Goal: Task Accomplishment & Management: Use online tool/utility

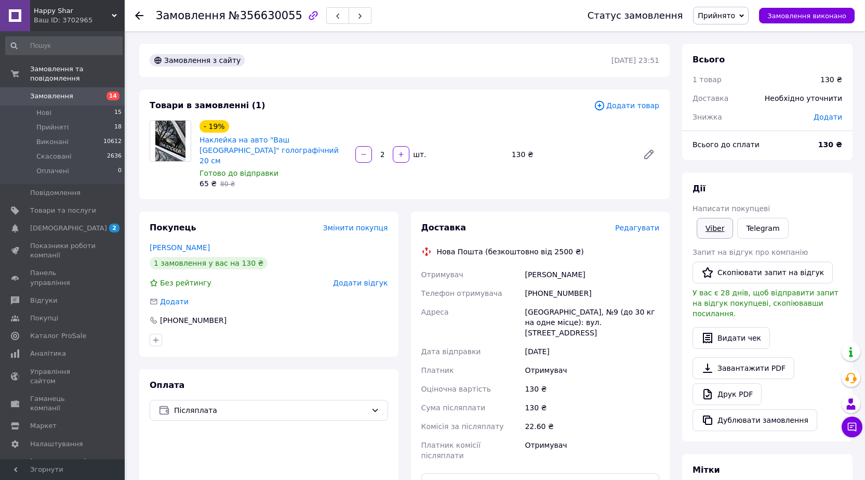
click at [721, 223] on link "Viber" at bounding box center [715, 228] width 36 height 21
click at [327, 17] on button "button" at bounding box center [337, 15] width 23 height 17
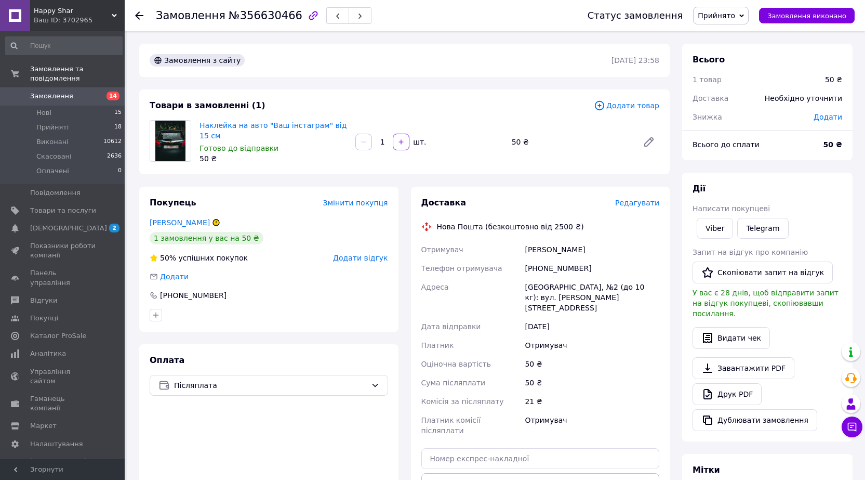
click at [327, 17] on button "button" at bounding box center [337, 15] width 23 height 17
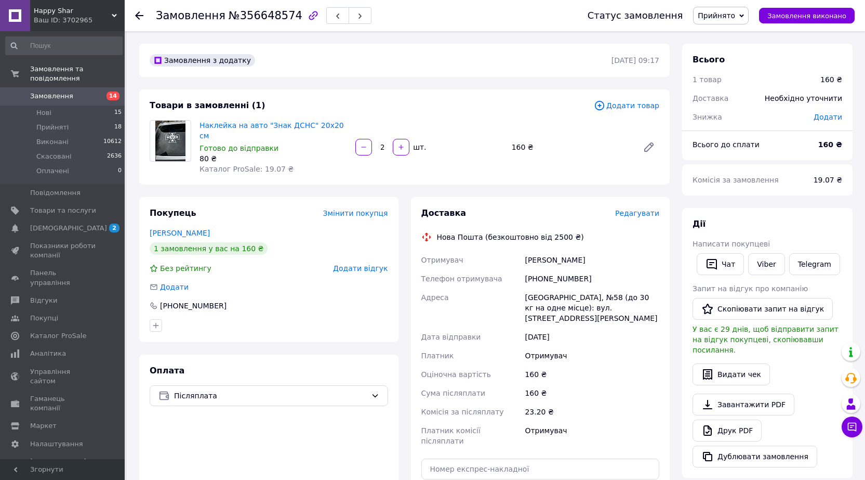
click at [640, 197] on div "Доставка Редагувати Нова Пошта (безкоштовно від 2500 ₴) Отримувач Бойко Игорь Т…" at bounding box center [540, 379] width 259 height 364
click at [642, 207] on div "Доставка Редагувати Нова Пошта (безкоштовно від 2500 ₴) Отримувач Бойко Игорь Т…" at bounding box center [540, 378] width 238 height 343
click at [640, 209] on span "Редагувати" at bounding box center [637, 213] width 44 height 8
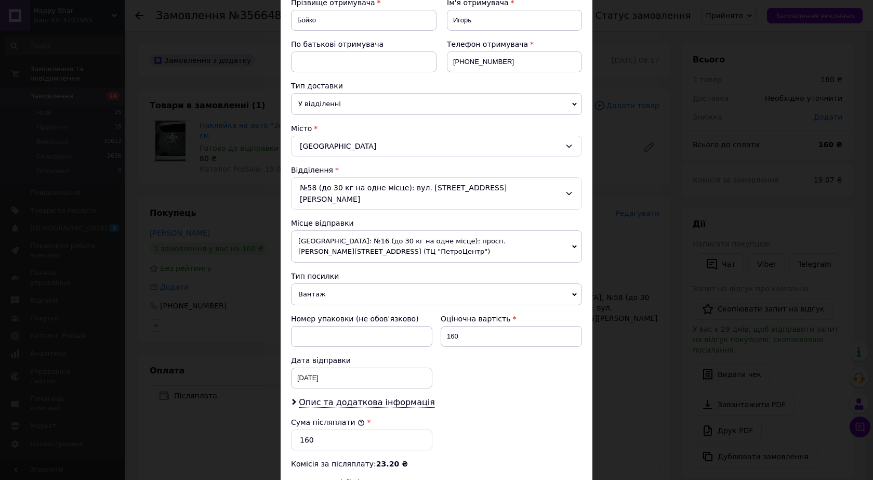
scroll to position [208, 0]
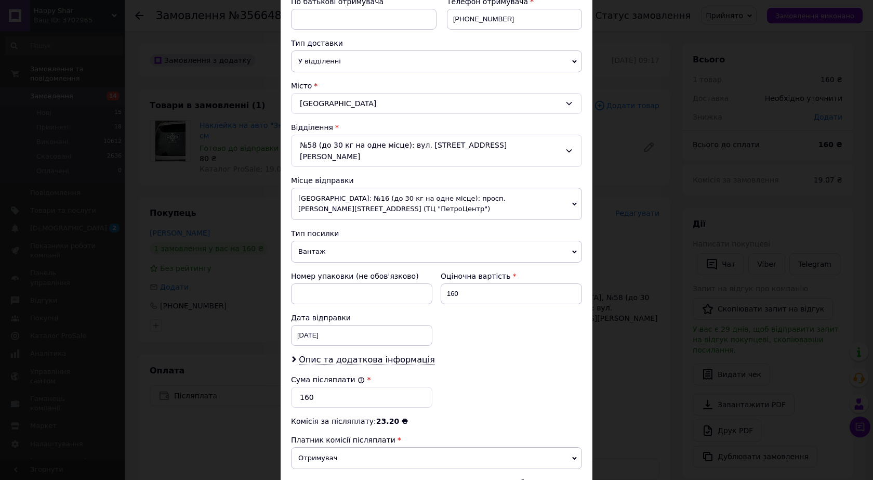
click at [304, 241] on span "Вантаж" at bounding box center [436, 252] width 291 height 22
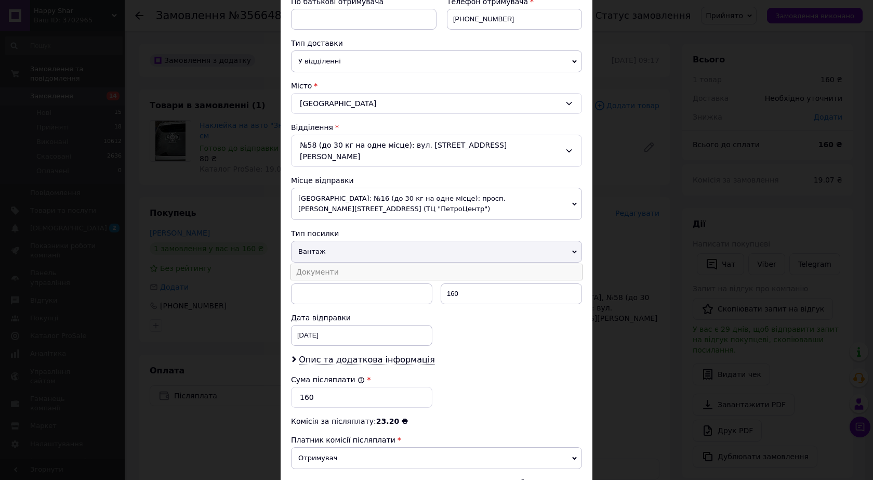
click at [319, 264] on li "Документи" at bounding box center [436, 272] width 291 height 16
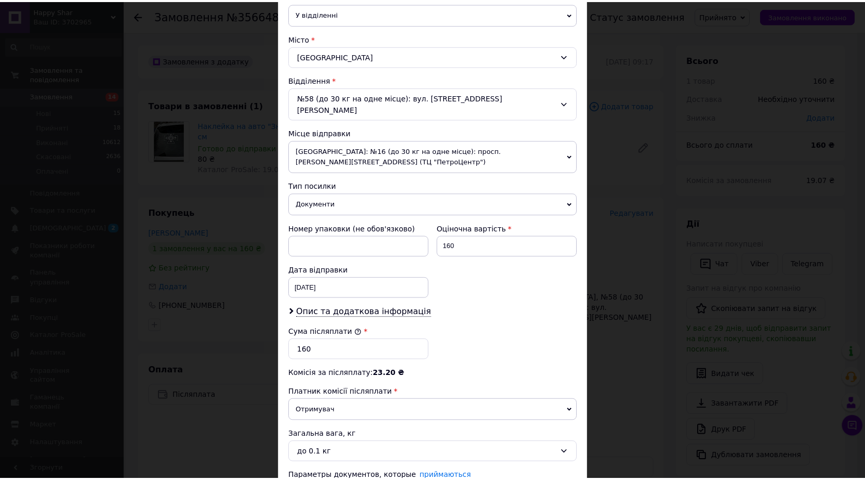
scroll to position [334, 0]
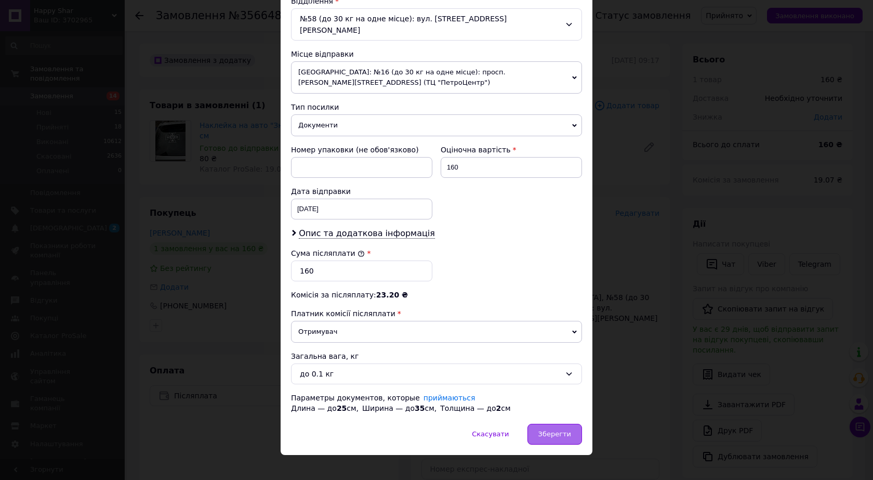
click at [554, 430] on span "Зберегти" at bounding box center [554, 434] width 33 height 8
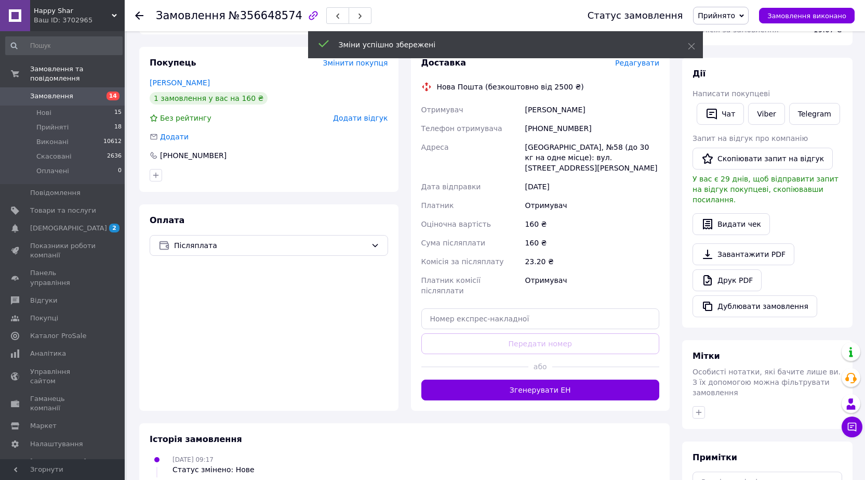
scroll to position [156, 0]
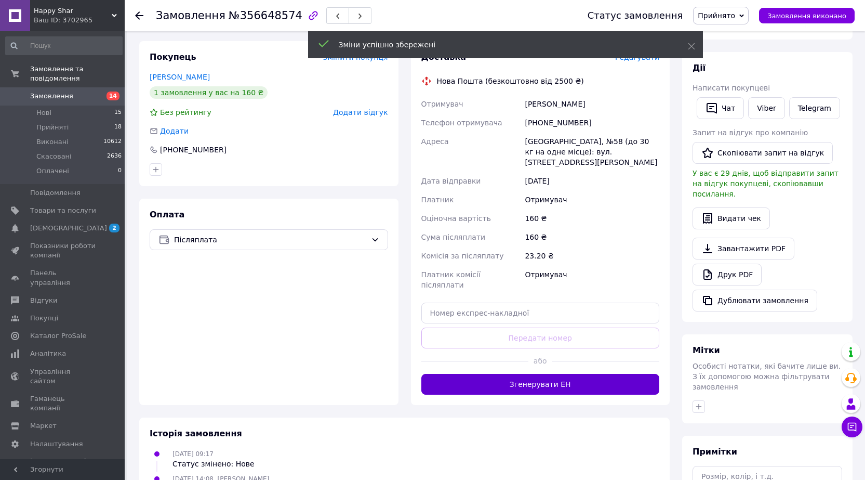
click at [600, 374] on button "Згенерувати ЕН" at bounding box center [540, 384] width 238 height 21
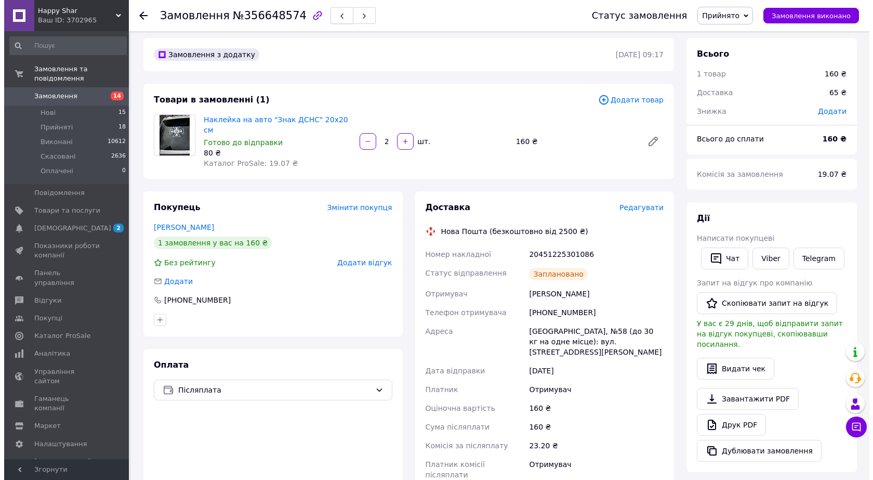
scroll to position [0, 0]
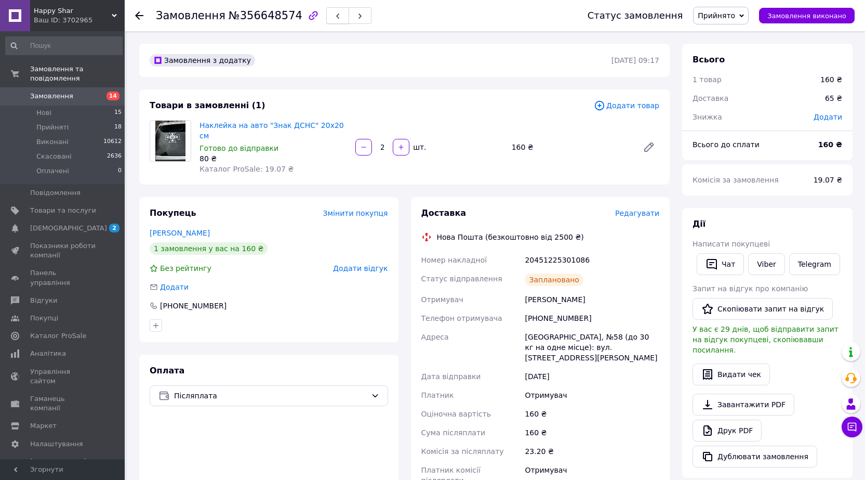
click at [326, 18] on button "button" at bounding box center [337, 15] width 23 height 17
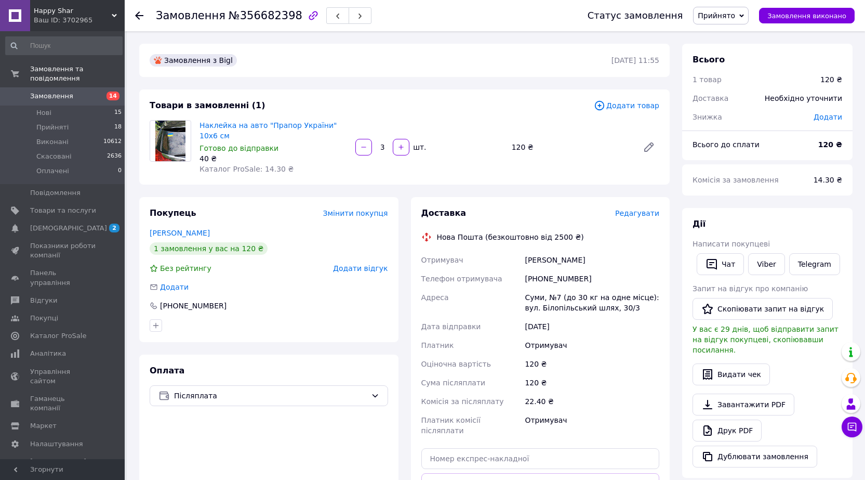
click at [634, 209] on span "Редагувати" at bounding box center [637, 213] width 44 height 8
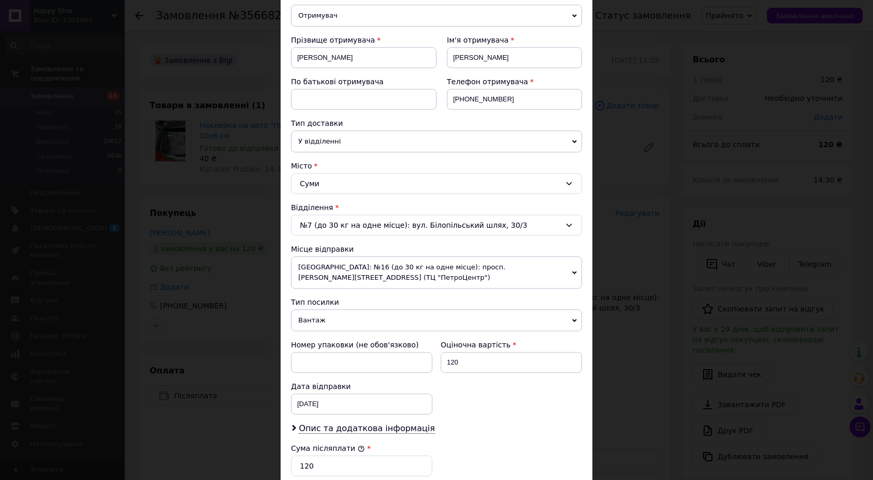
scroll to position [260, 0]
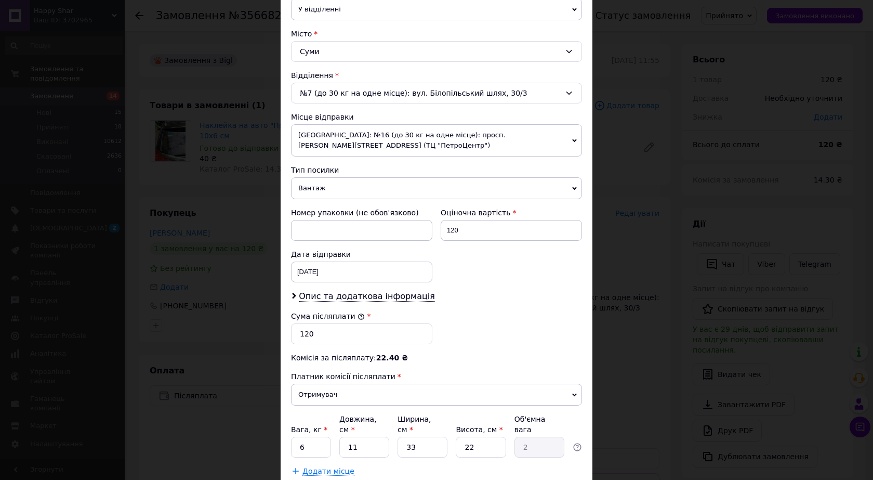
drag, startPoint x: 321, startPoint y: 185, endPoint x: 321, endPoint y: 205, distance: 19.2
click at [321, 191] on span "Вантаж" at bounding box center [436, 188] width 291 height 22
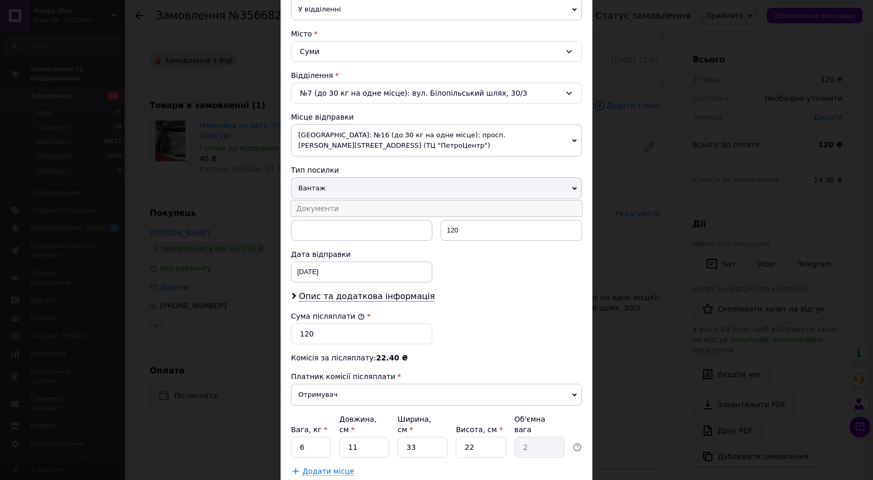
click at [321, 205] on li "Документи" at bounding box center [436, 209] width 291 height 16
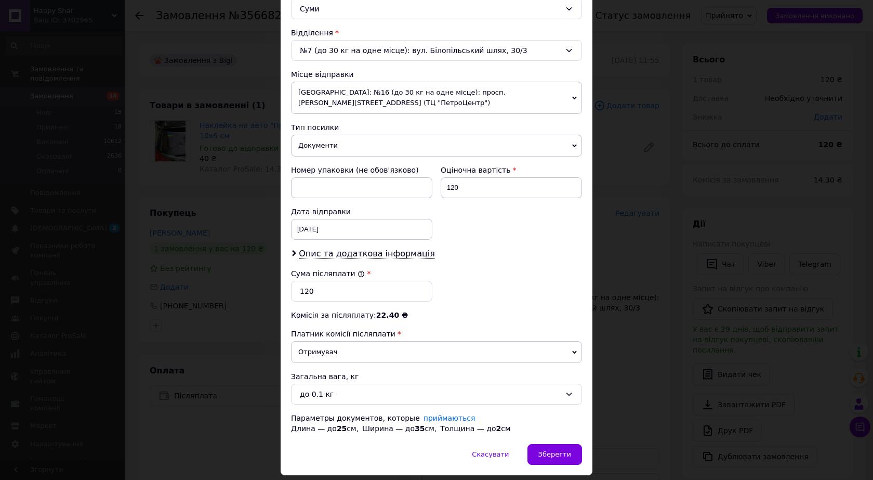
scroll to position [334, 0]
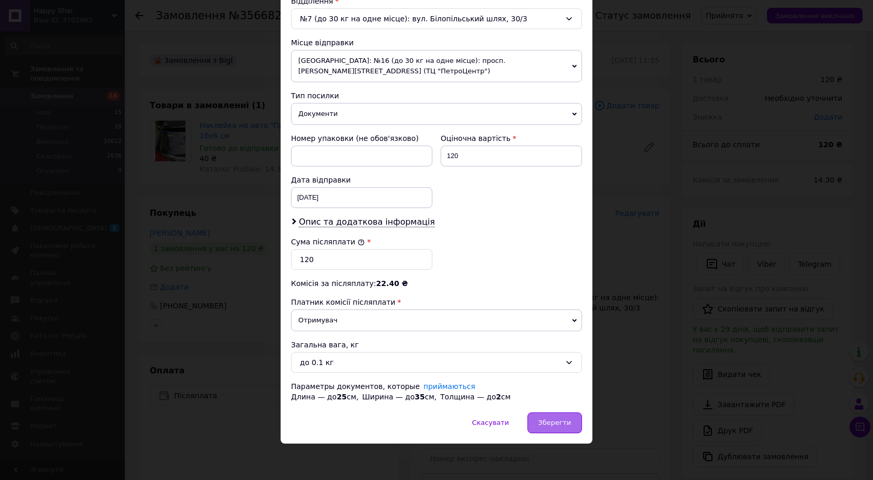
click at [550, 422] on span "Зберегти" at bounding box center [554, 422] width 33 height 8
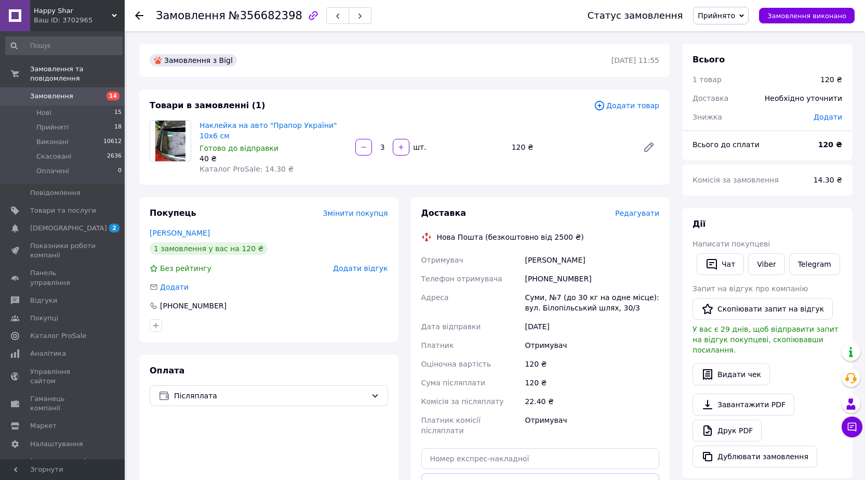
click at [639, 209] on span "Редагувати" at bounding box center [637, 213] width 44 height 8
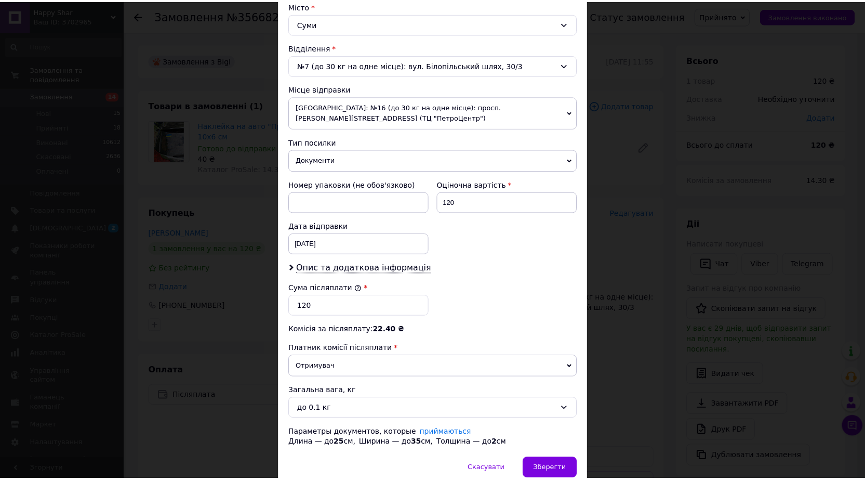
scroll to position [312, 0]
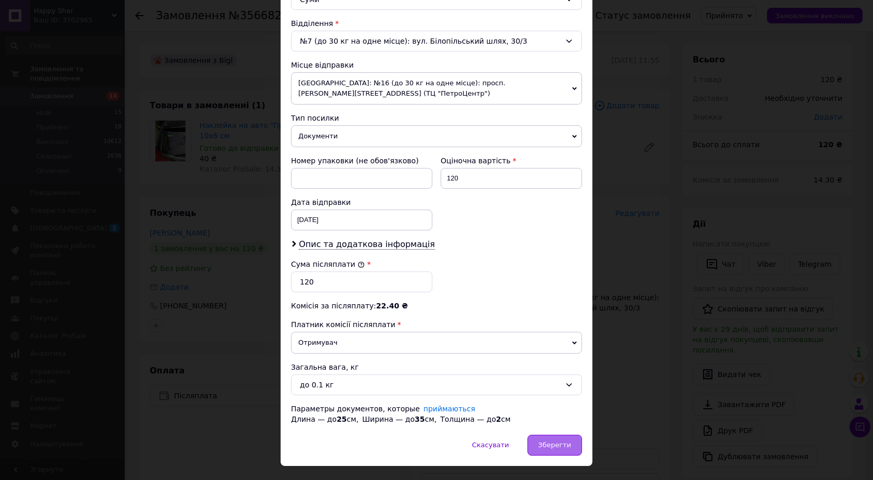
click at [547, 444] on span "Зберегти" at bounding box center [554, 445] width 33 height 8
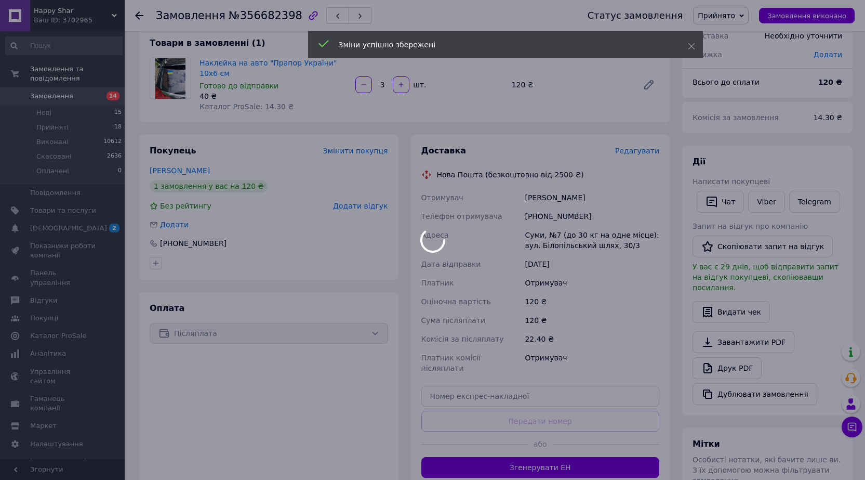
scroll to position [208, 0]
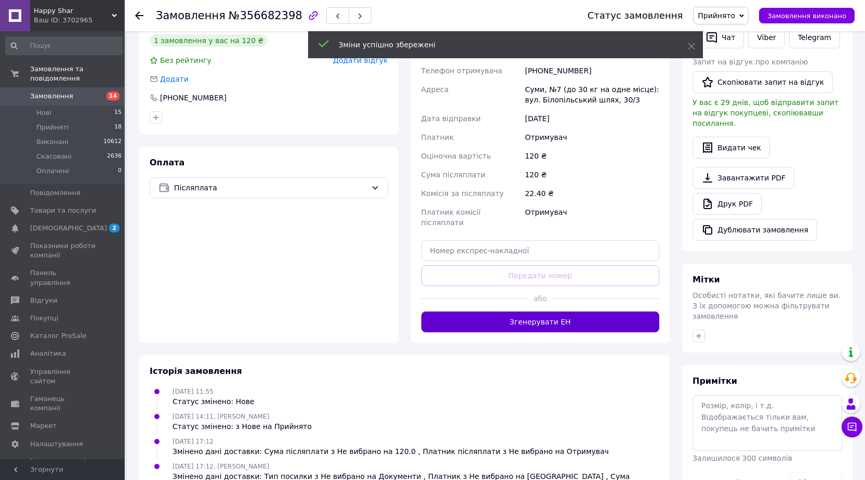
click at [499, 311] on button "Згенерувати ЕН" at bounding box center [540, 321] width 238 height 21
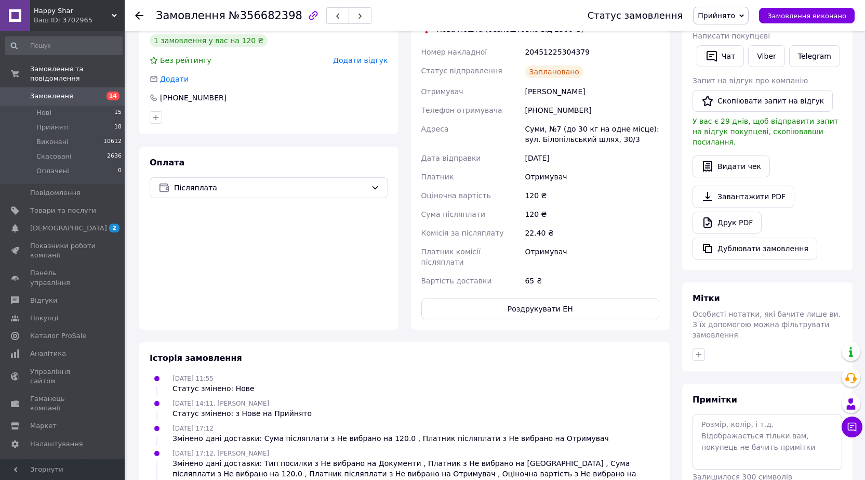
click at [328, 27] on div "Замовлення №356682398" at bounding box center [361, 15] width 411 height 31
click at [335, 17] on icon "button" at bounding box center [338, 16] width 6 height 6
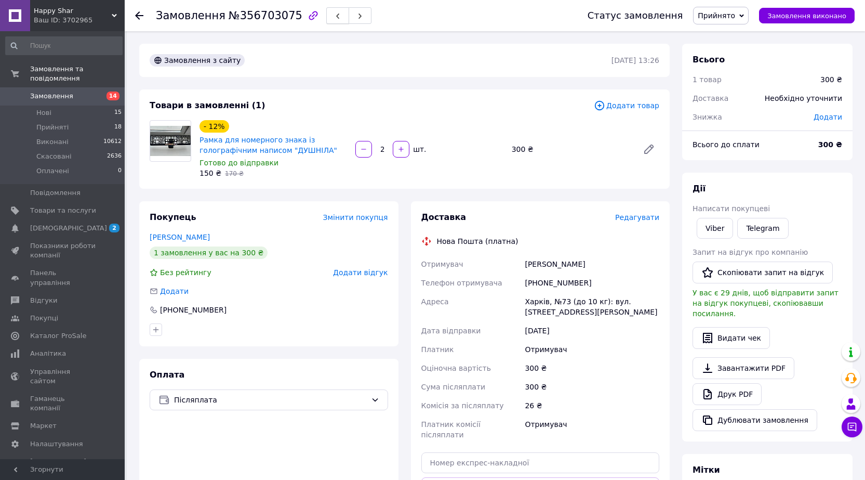
click at [335, 14] on icon "button" at bounding box center [338, 16] width 6 height 6
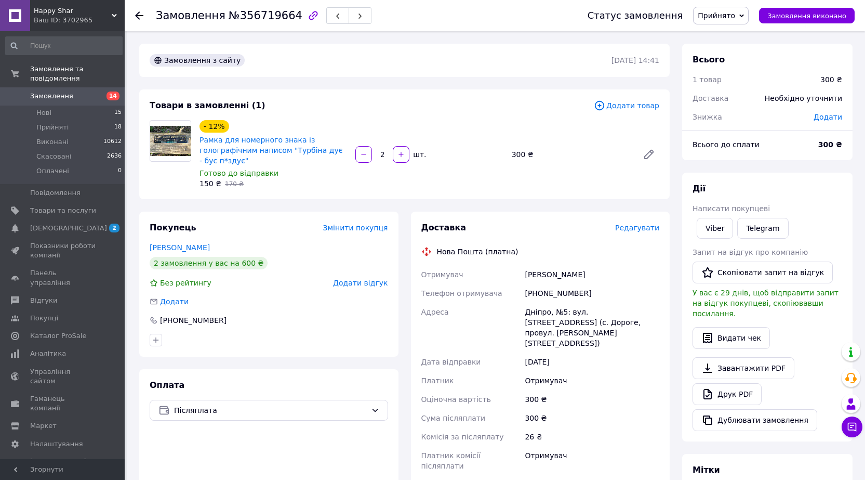
click at [326, 7] on button "button" at bounding box center [337, 15] width 23 height 17
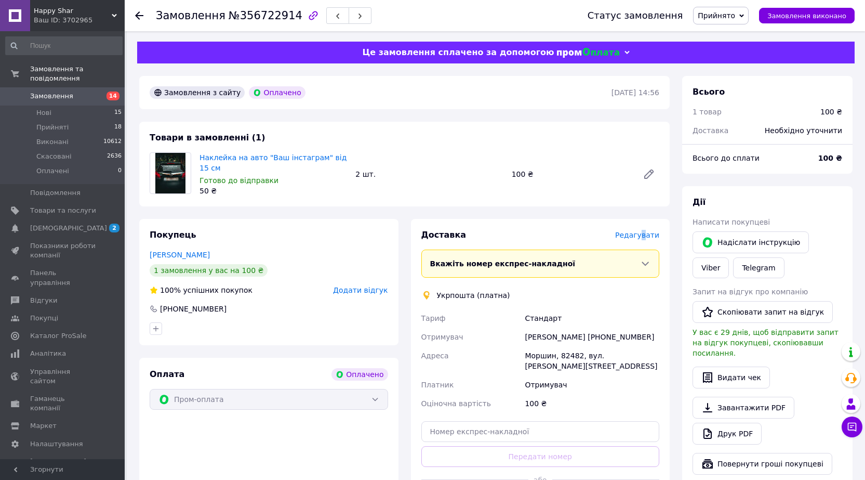
click at [646, 236] on span "Редагувати" at bounding box center [637, 235] width 44 height 8
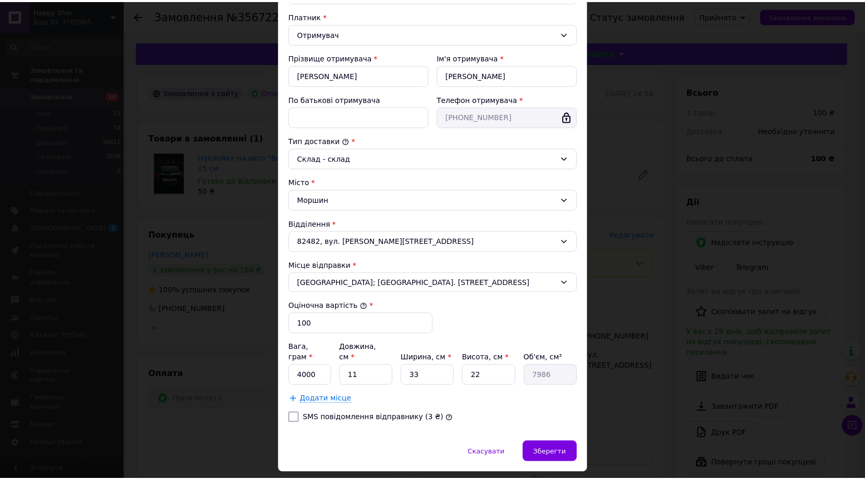
scroll to position [156, 0]
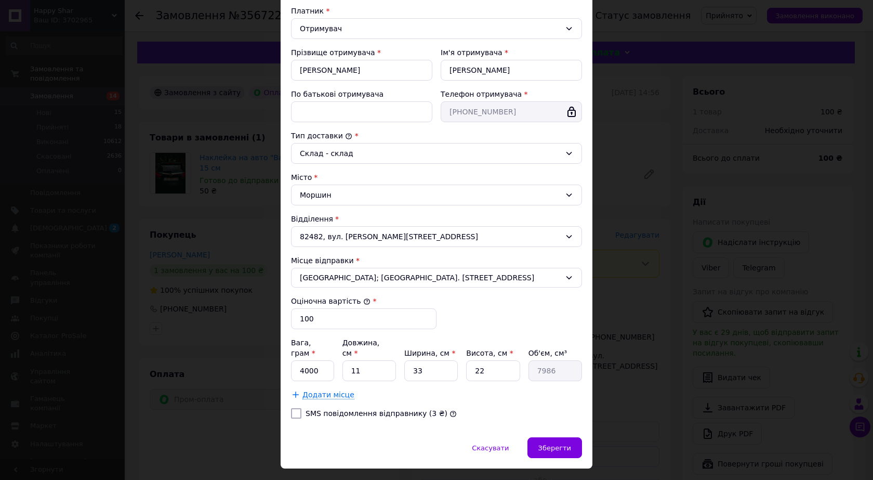
click at [325, 349] on div "Вага, грам * 4000 Довжина, см * 11 Ширина, см * 33 Висота, см * 22 Об'єм, см³ 7…" at bounding box center [436, 359] width 291 height 44
click at [378, 364] on input "11" at bounding box center [369, 370] width 54 height 21
click at [378, 363] on input "11" at bounding box center [369, 370] width 54 height 21
click at [320, 361] on input "4000" at bounding box center [312, 370] width 43 height 21
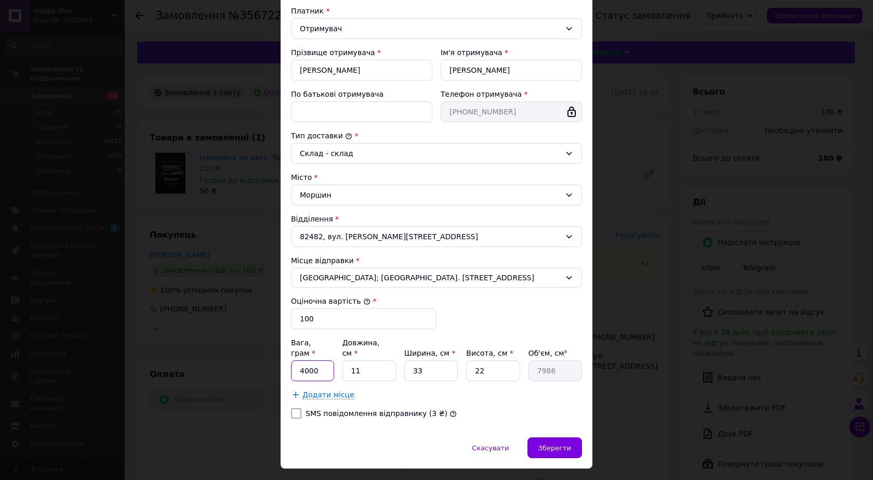
click at [320, 361] on input "4000" at bounding box center [312, 370] width 43 height 21
type input "500"
click at [368, 369] on input "11" at bounding box center [369, 370] width 54 height 21
type input "2"
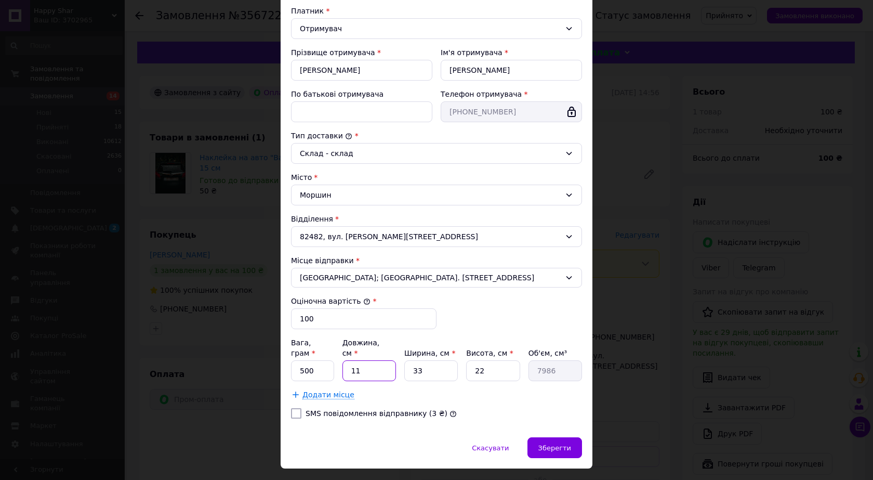
type input "1452"
type input "20"
type input "14520"
type input "20"
click at [442, 361] on input "33" at bounding box center [431, 370] width 54 height 21
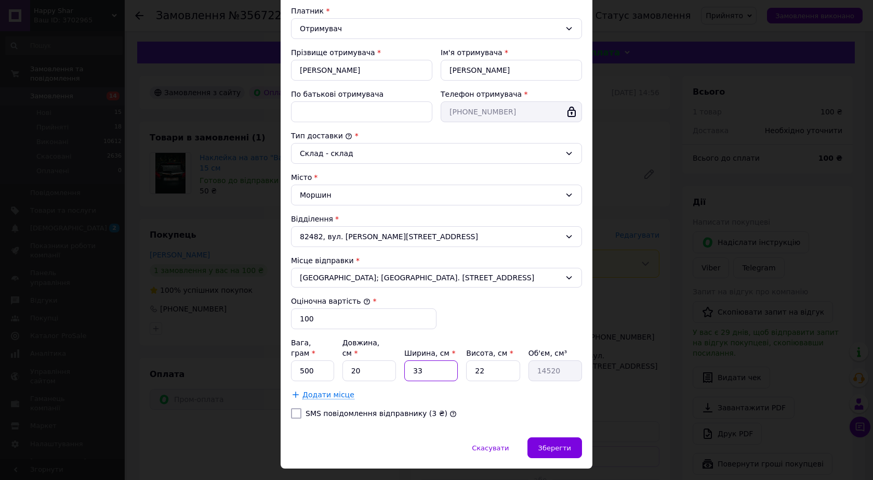
click at [442, 361] on input "33" at bounding box center [431, 370] width 54 height 21
type input "2"
type input "880"
type input "20"
type input "8800"
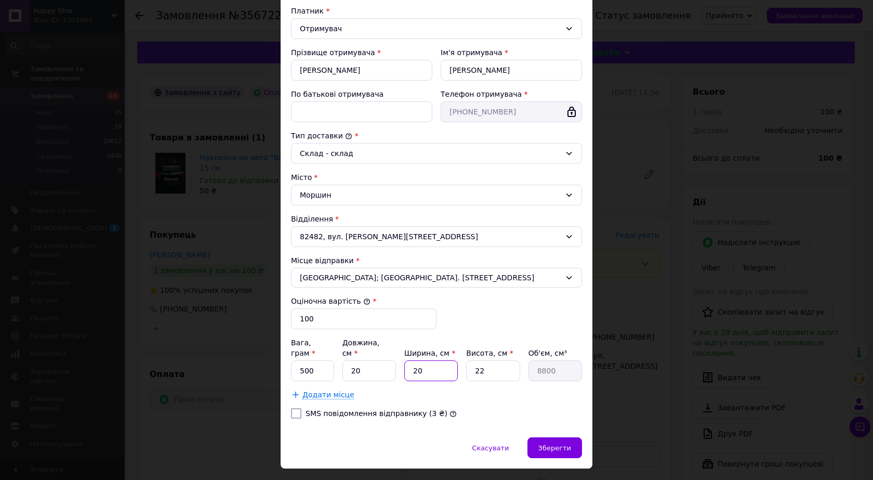
type input "20"
click at [485, 363] on input "22" at bounding box center [493, 370] width 54 height 21
type input "5"
type input "2000"
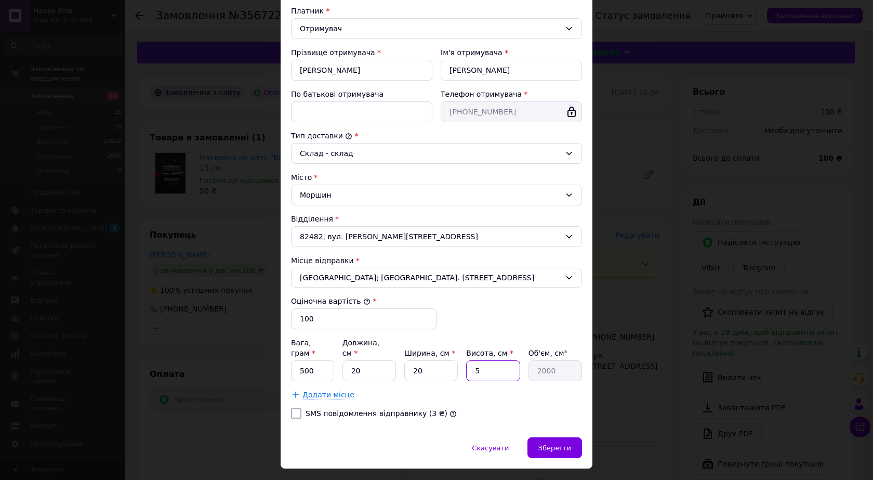
click at [484, 360] on input "5" at bounding box center [493, 370] width 54 height 21
type input "2"
type input "800"
click at [484, 360] on input "2" at bounding box center [493, 370] width 54 height 21
type input "2"
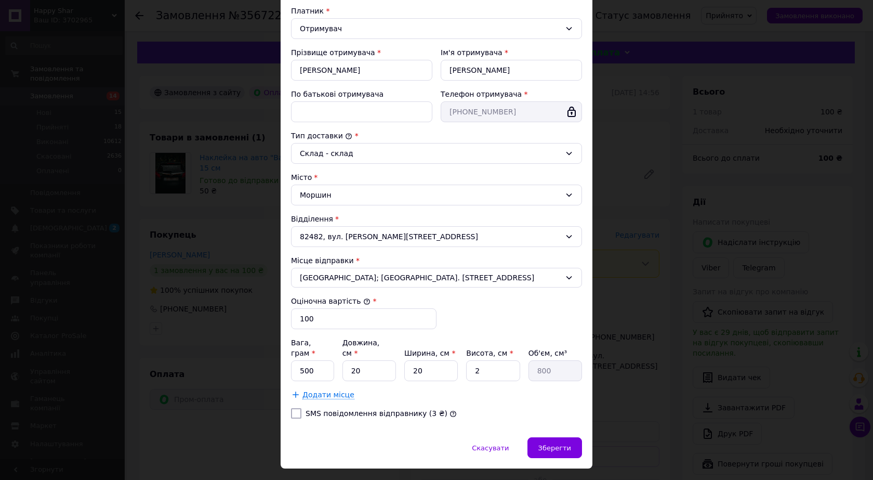
click at [586, 442] on div "Скасувати   Зберегти" at bounding box center [437, 452] width 312 height 31
click at [575, 437] on div "Зберегти" at bounding box center [554, 447] width 55 height 21
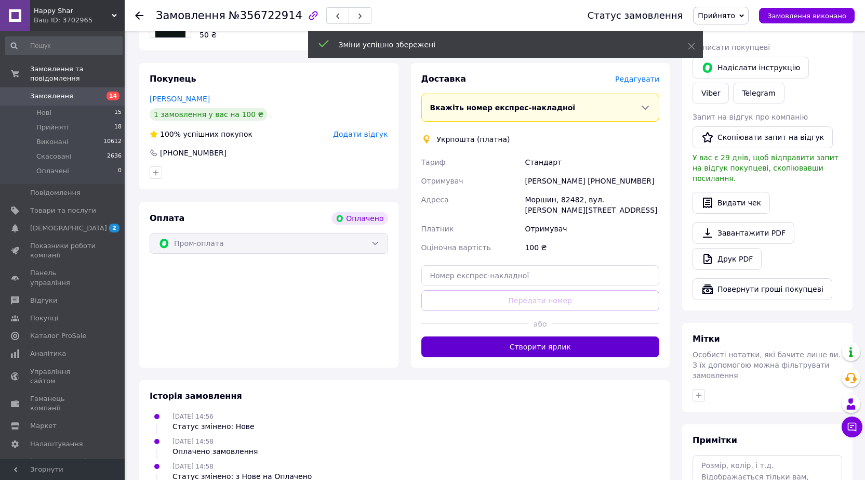
click at [477, 336] on button "Створити ярлик" at bounding box center [540, 346] width 238 height 21
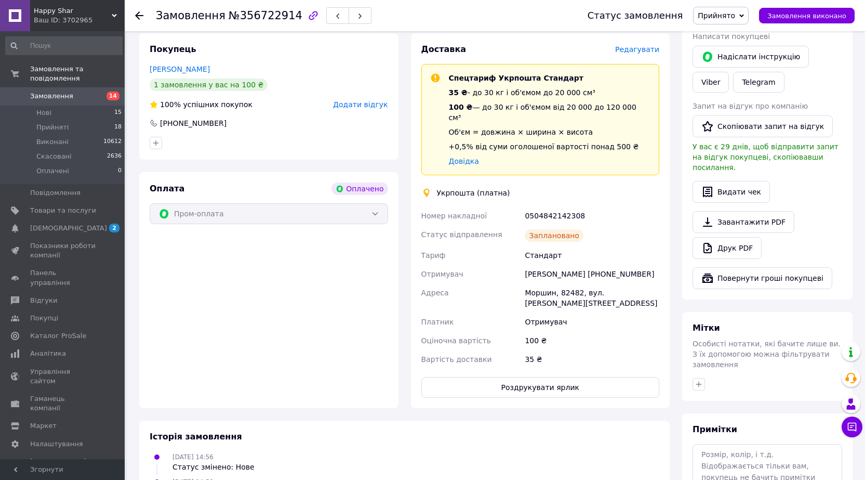
scroll to position [208, 0]
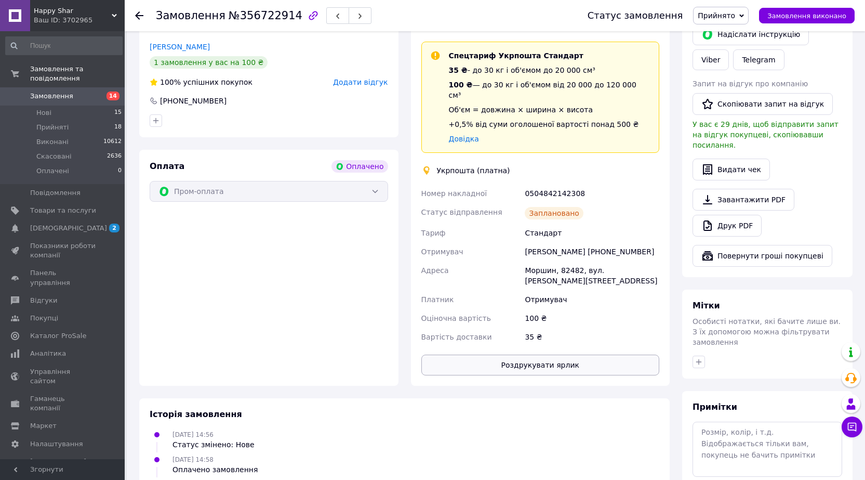
click at [544, 354] on button "Роздрукувати ярлик" at bounding box center [540, 364] width 238 height 21
click at [326, 12] on button "button" at bounding box center [337, 15] width 23 height 17
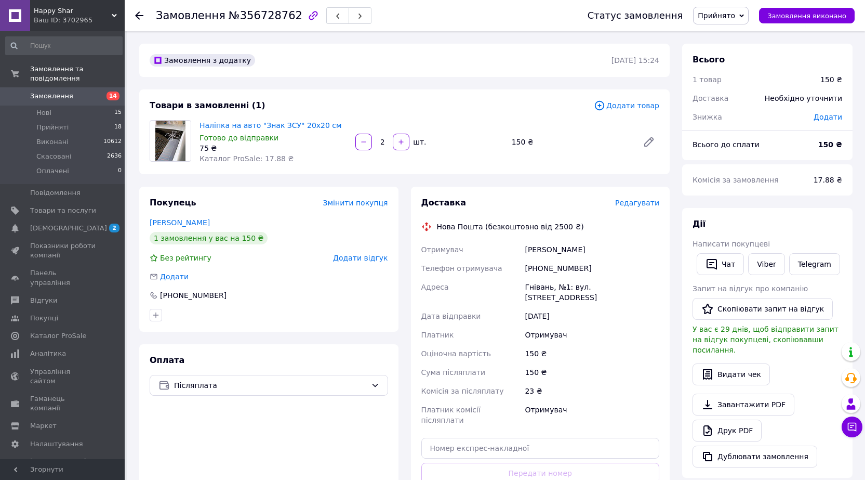
click at [631, 201] on span "Редагувати" at bounding box center [637, 202] width 44 height 8
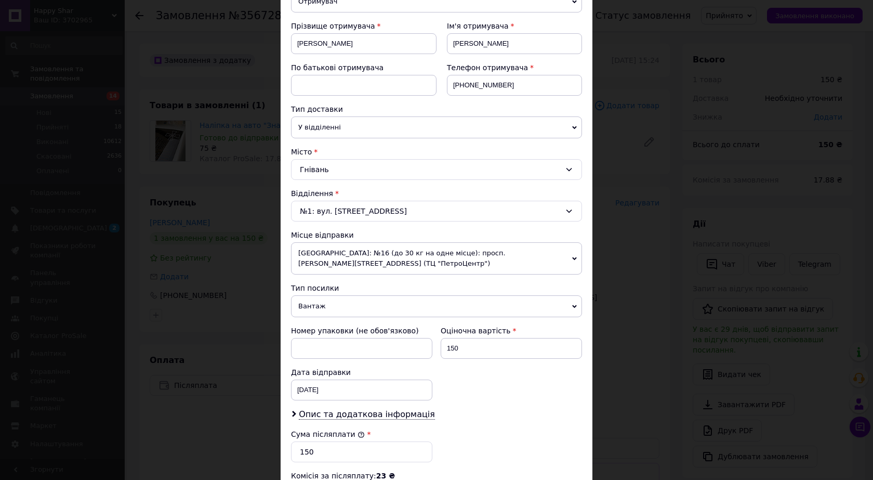
scroll to position [156, 0]
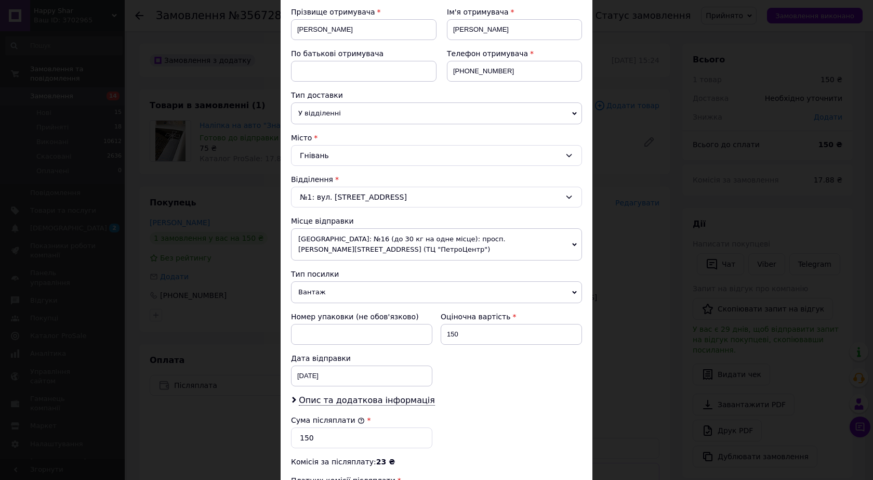
click at [310, 295] on span "Вантаж" at bounding box center [436, 292] width 291 height 22
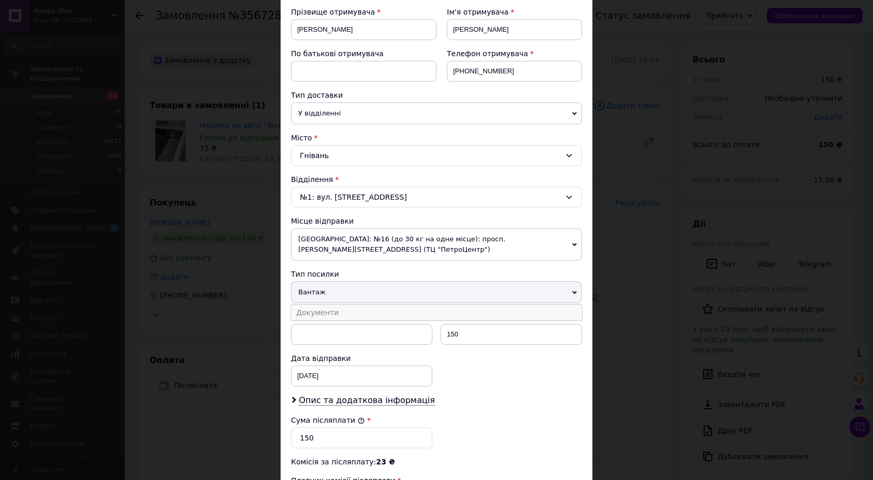
click at [314, 314] on li "Документи" at bounding box center [436, 312] width 291 height 16
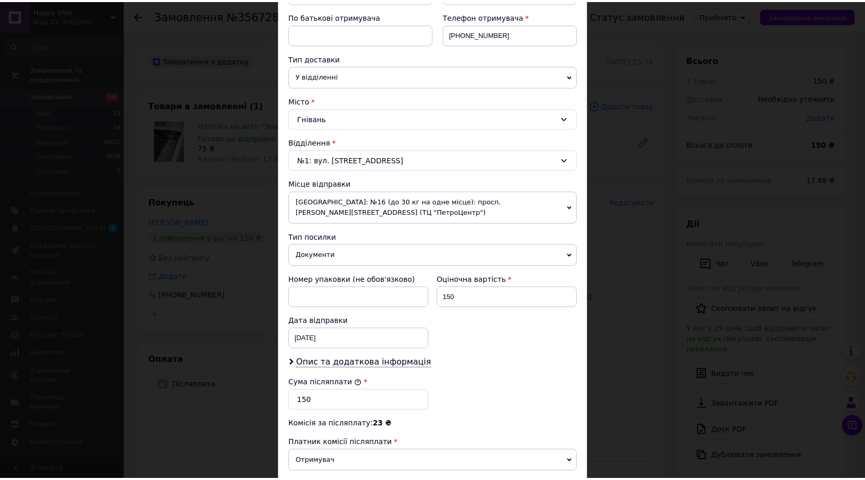
scroll to position [334, 0]
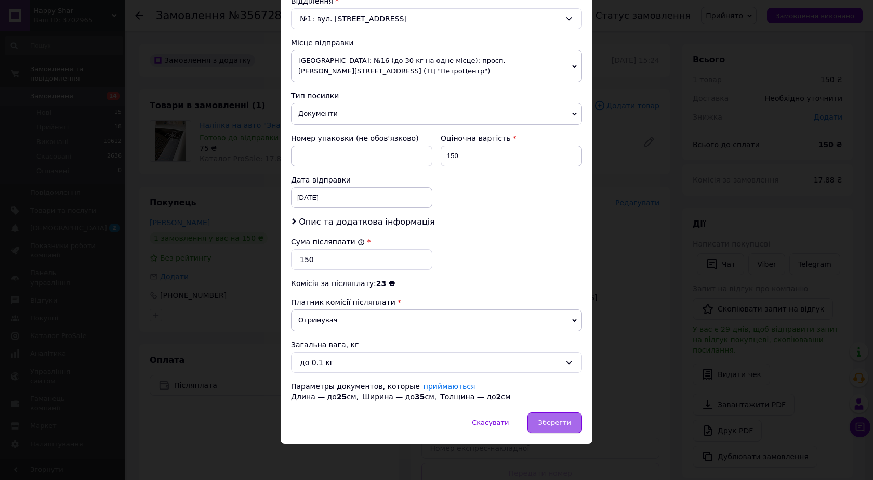
click at [572, 422] on div "Зберегти" at bounding box center [554, 422] width 55 height 21
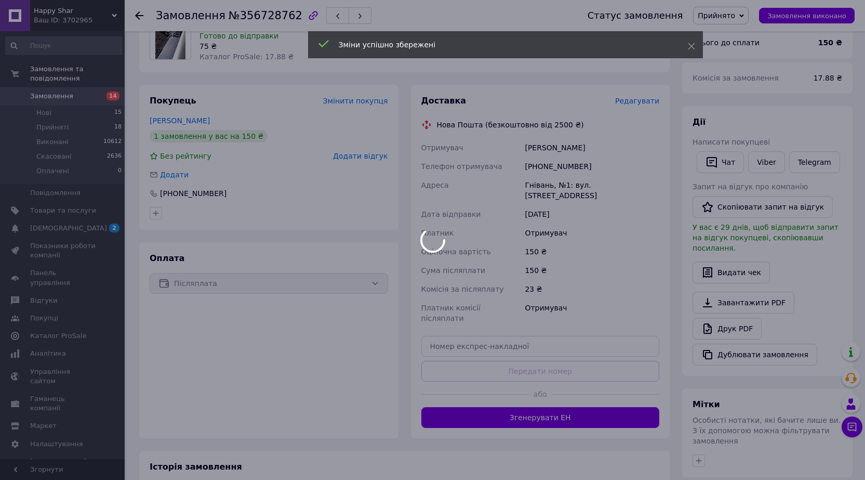
scroll to position [104, 0]
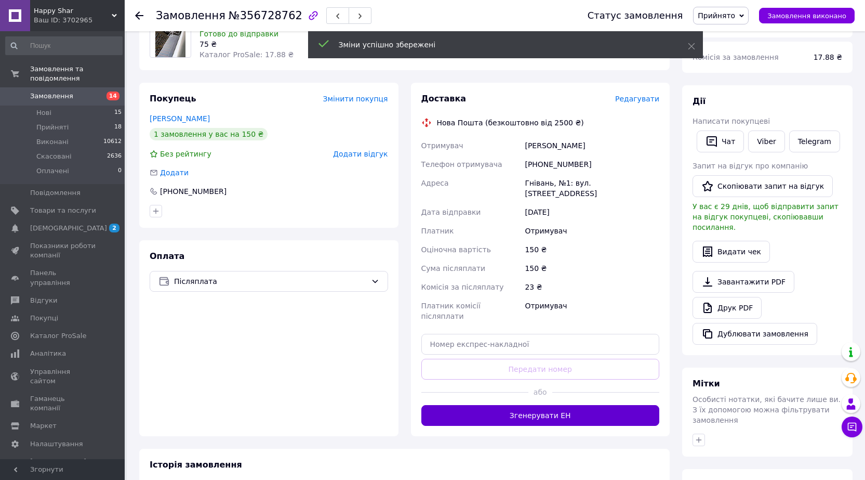
click at [534, 405] on button "Згенерувати ЕН" at bounding box center [540, 415] width 238 height 21
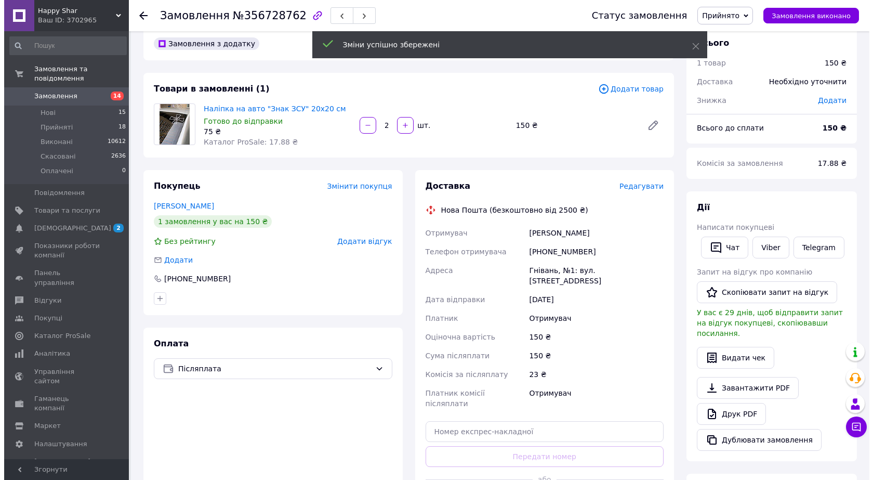
scroll to position [0, 0]
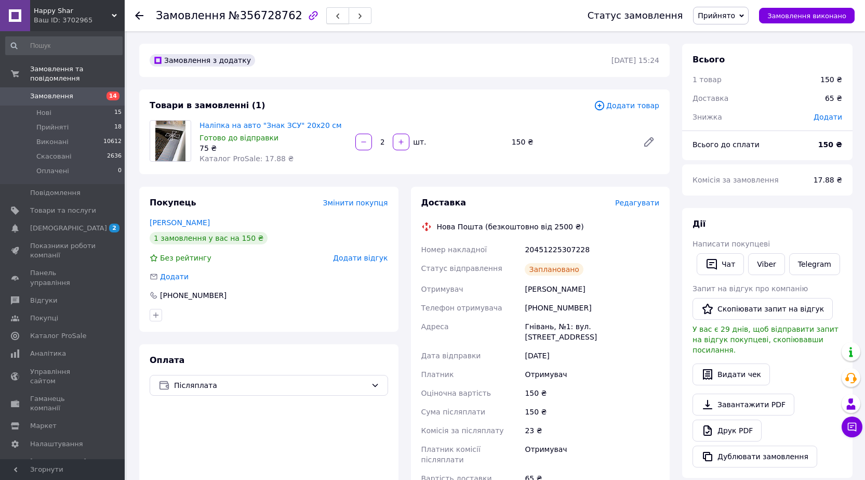
click at [322, 9] on div "Замовлення №356728762" at bounding box center [361, 15] width 411 height 31
click at [326, 9] on button "button" at bounding box center [337, 15] width 23 height 17
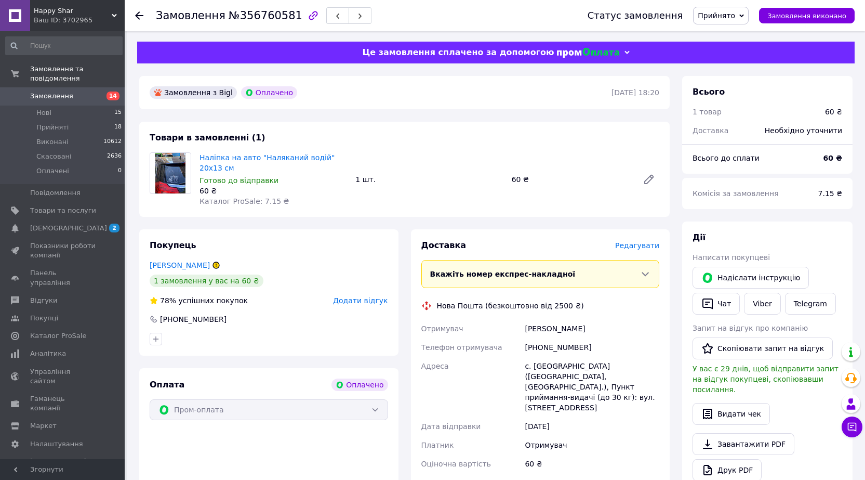
click at [643, 249] on span "Редагувати" at bounding box center [637, 245] width 44 height 8
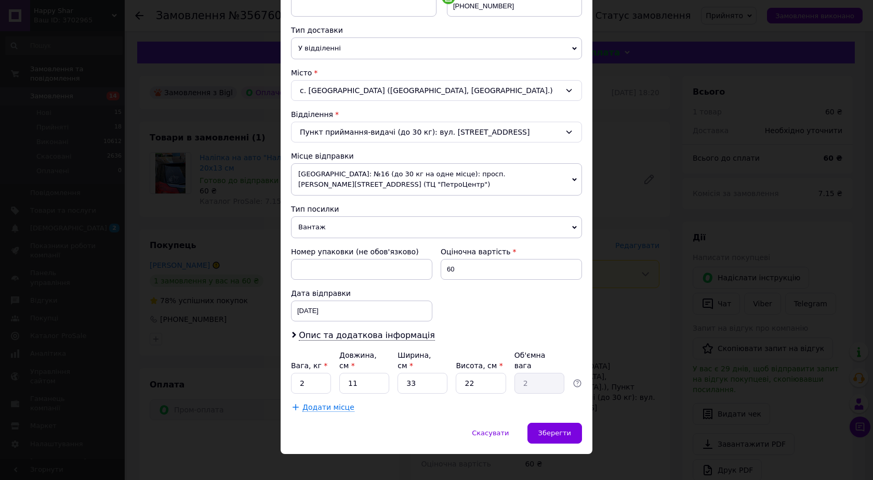
click at [313, 224] on span "Вантаж" at bounding box center [436, 227] width 291 height 22
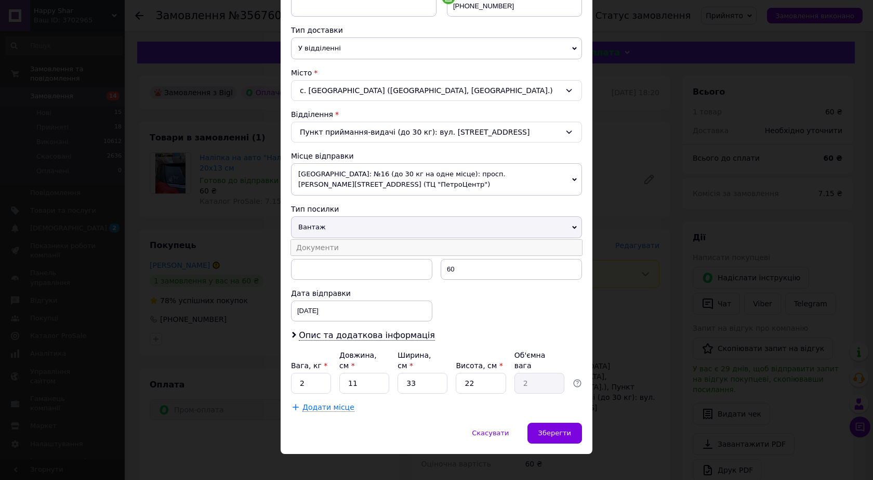
click at [317, 243] on li "Документи" at bounding box center [436, 248] width 291 height 16
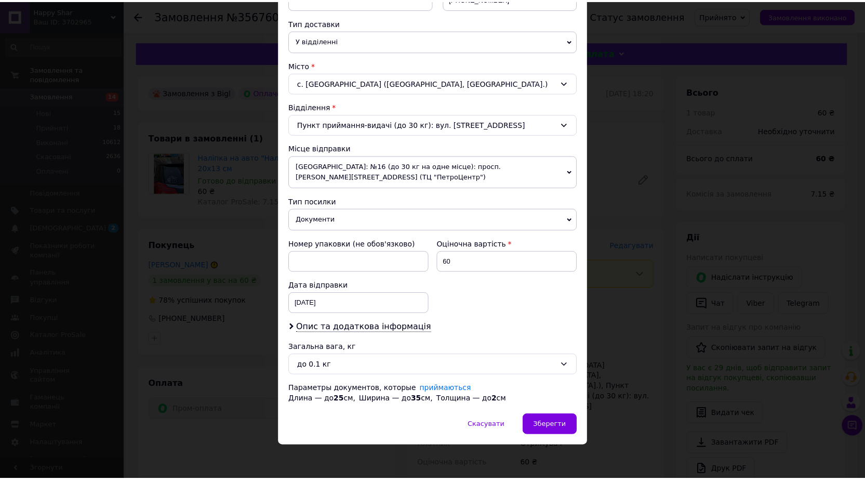
scroll to position [231, 0]
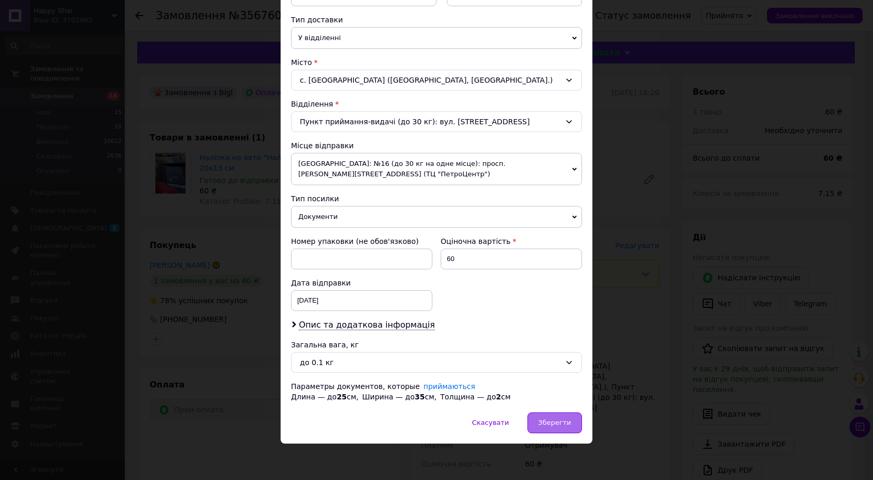
click at [539, 416] on div "Зберегти" at bounding box center [554, 422] width 55 height 21
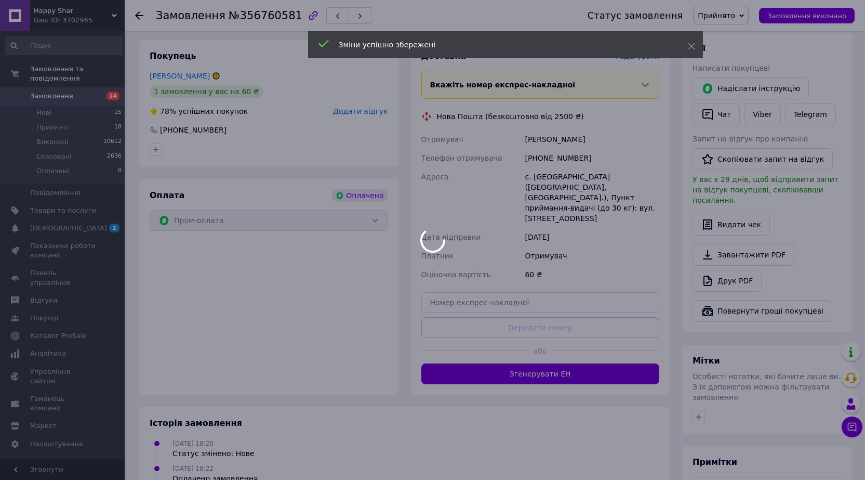
scroll to position [208, 0]
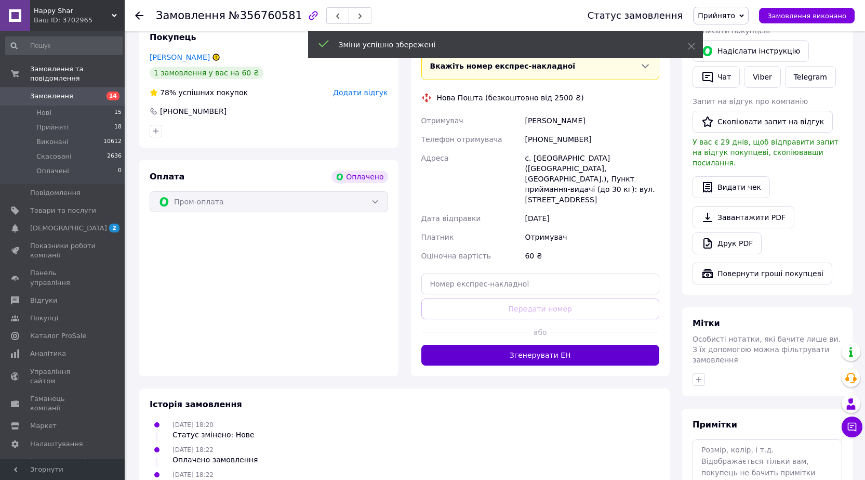
click at [524, 348] on button "Згенерувати ЕН" at bounding box center [540, 354] width 238 height 21
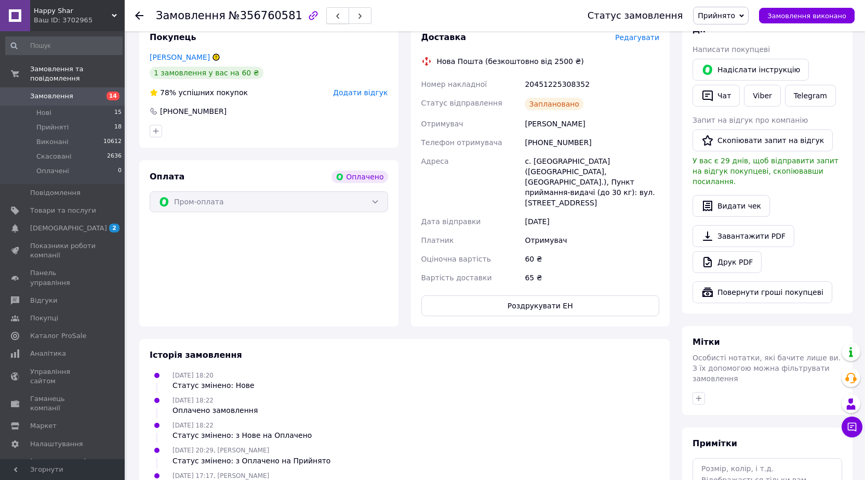
click at [335, 13] on span "button" at bounding box center [338, 16] width 6 height 8
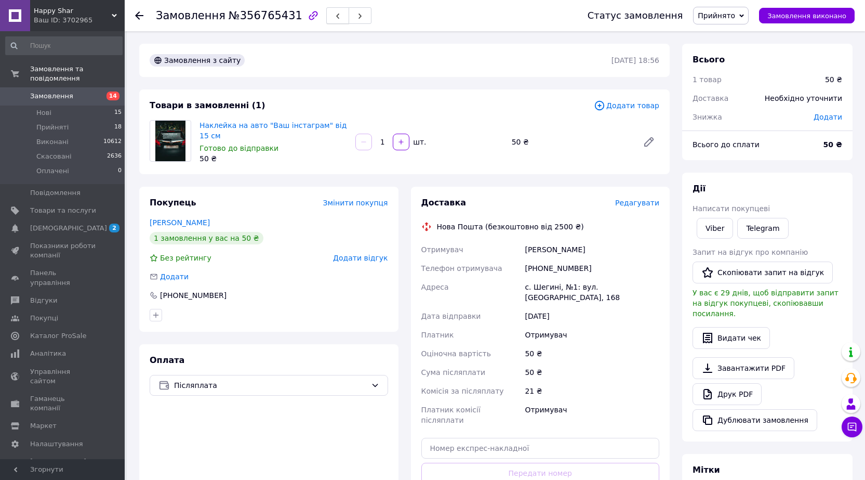
click at [335, 19] on icon "button" at bounding box center [338, 16] width 6 height 6
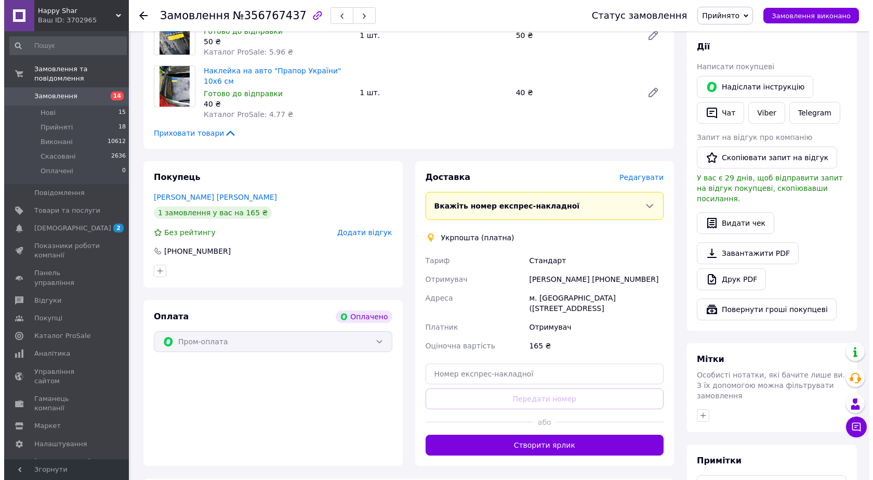
scroll to position [208, 0]
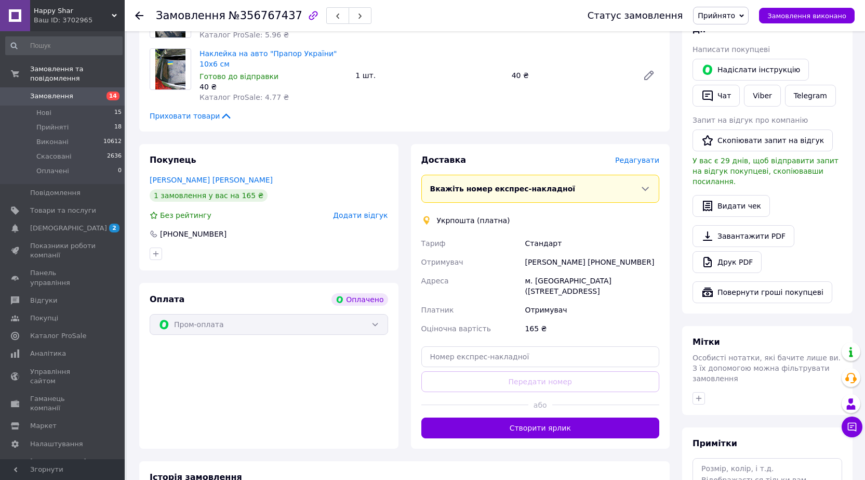
click at [648, 156] on span "Редагувати" at bounding box center [637, 160] width 44 height 8
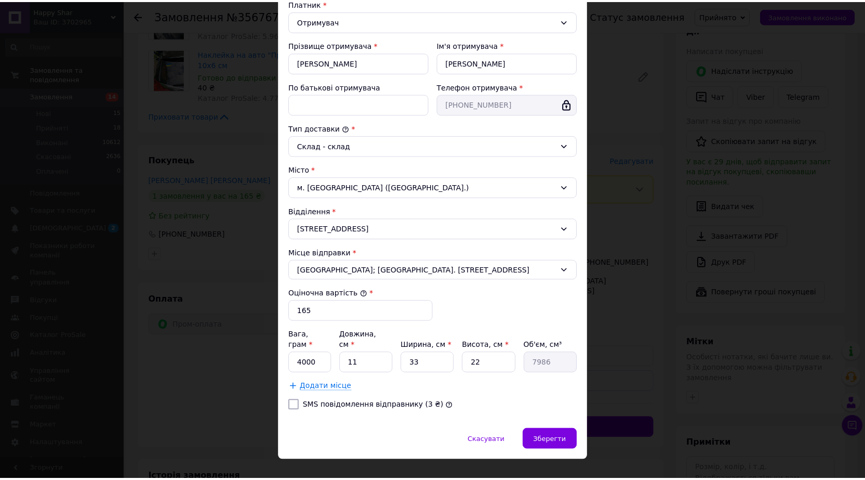
scroll to position [170, 0]
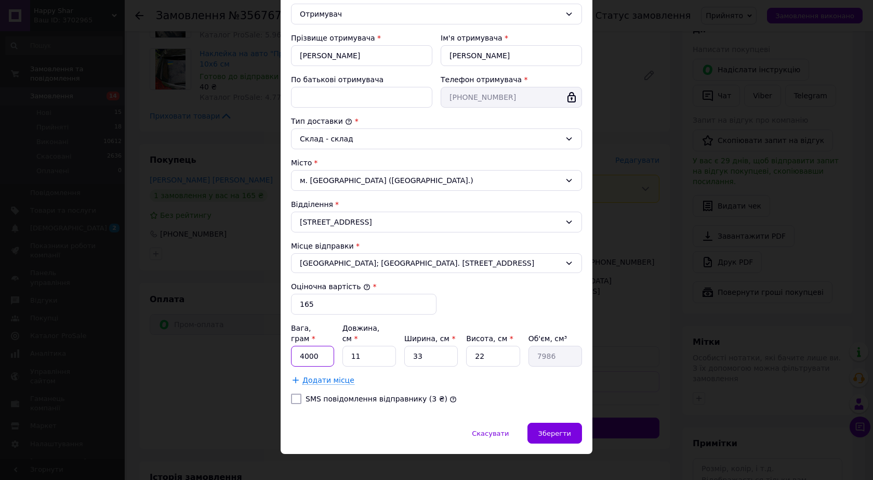
click at [326, 346] on input "4000" at bounding box center [312, 356] width 43 height 21
type input "500"
click at [370, 346] on input "11" at bounding box center [369, 356] width 54 height 21
type input "2"
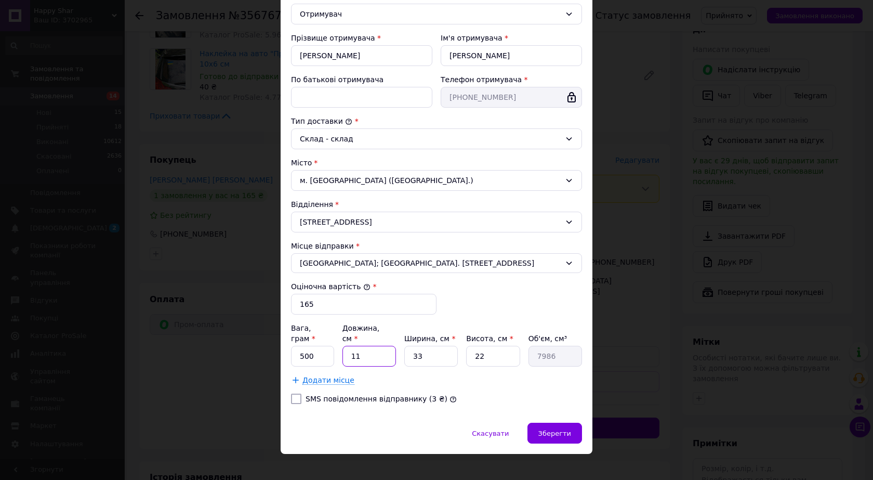
type input "1452"
click at [370, 346] on input "2" at bounding box center [369, 356] width 54 height 21
type input "20"
type input "14520"
type input "20"
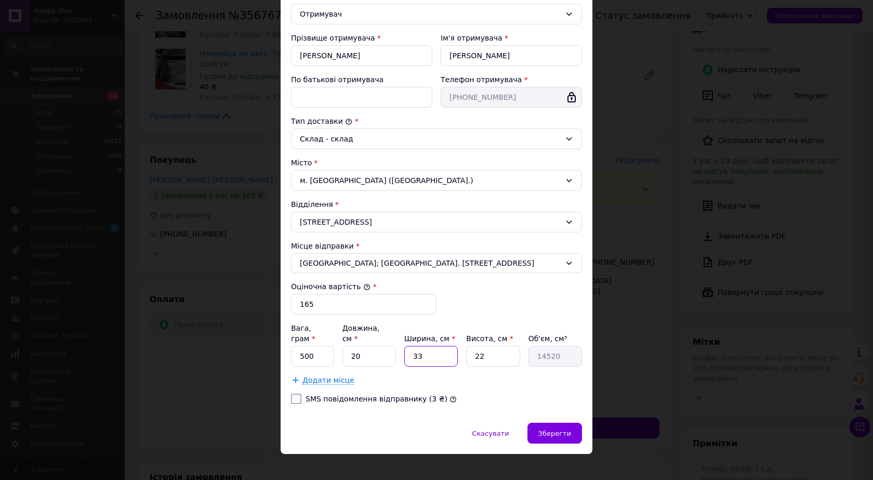
click at [421, 346] on input "33" at bounding box center [431, 356] width 54 height 21
type input "2"
type input "880"
type input "20"
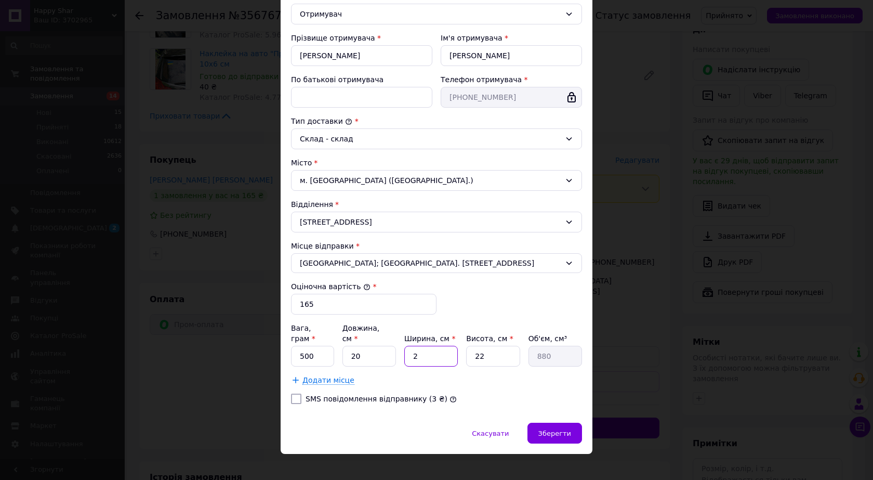
type input "8800"
type input "20"
click at [501, 346] on input "22" at bounding box center [493, 356] width 54 height 21
type input "2"
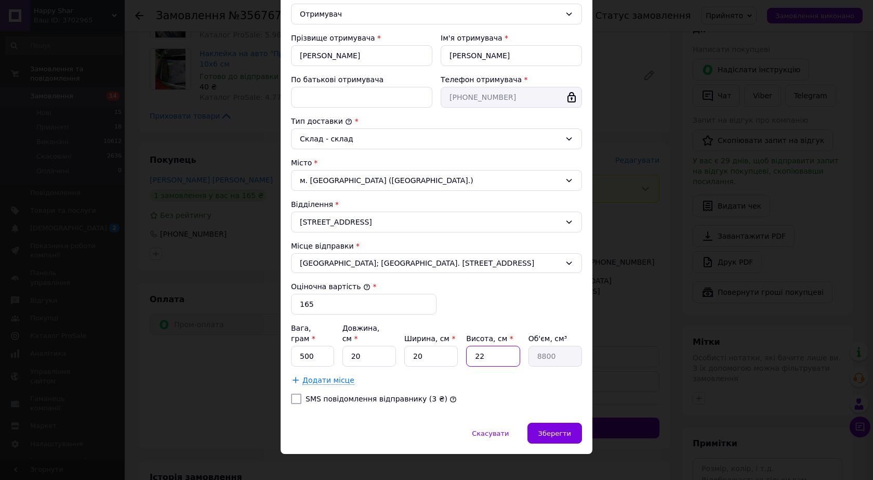
type input "800"
type input "2"
click at [591, 428] on div "× Редагування доставки Спосіб доставки Укрпошта (платна) Тариф * Стандарт Платн…" at bounding box center [436, 240] width 873 height 480
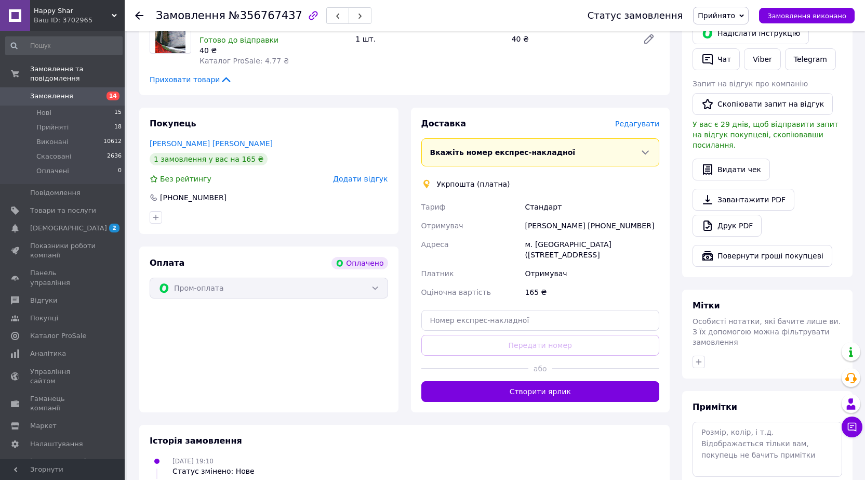
scroll to position [260, 0]
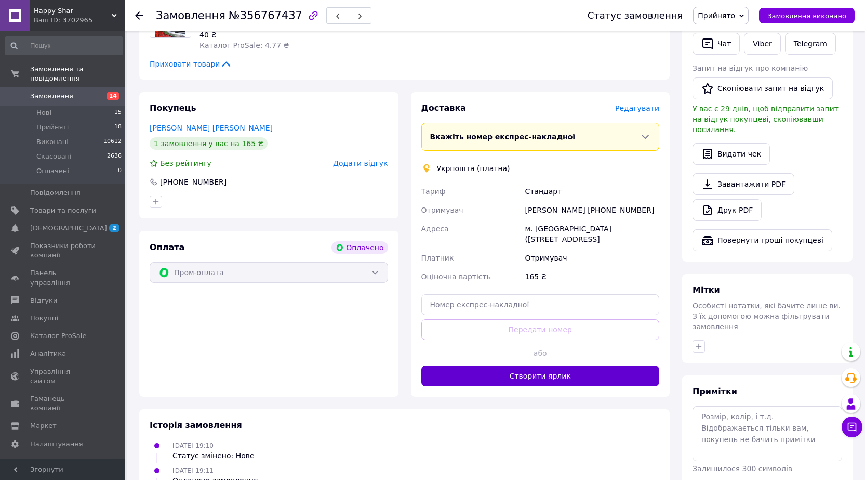
click at [521, 375] on button "Створити ярлик" at bounding box center [540, 375] width 238 height 21
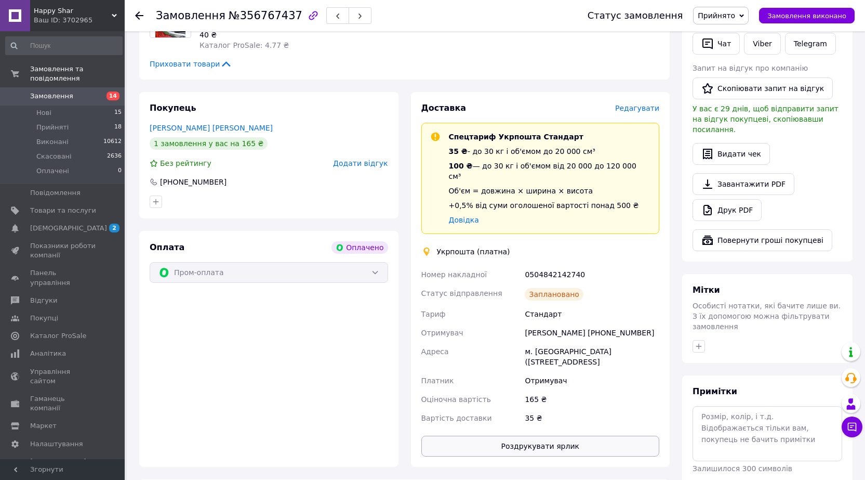
click at [553, 435] on button "Роздрукувати ярлик" at bounding box center [540, 445] width 238 height 21
click at [326, 15] on button "button" at bounding box center [337, 15] width 23 height 17
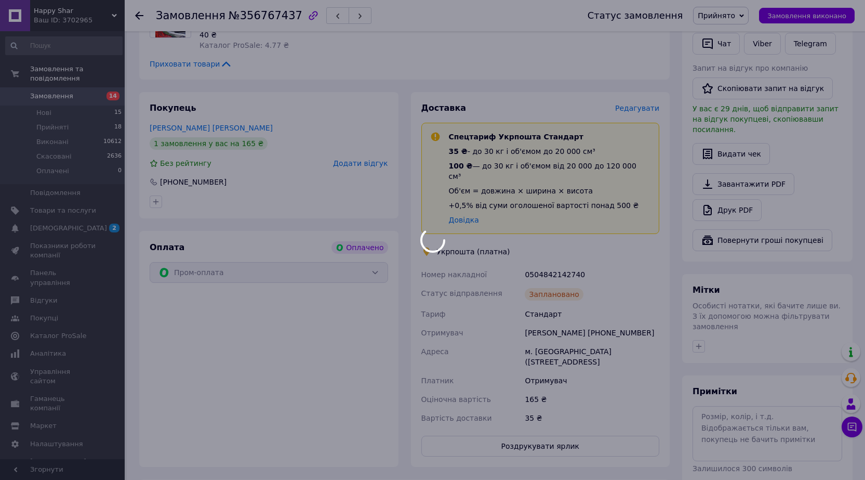
scroll to position [196, 0]
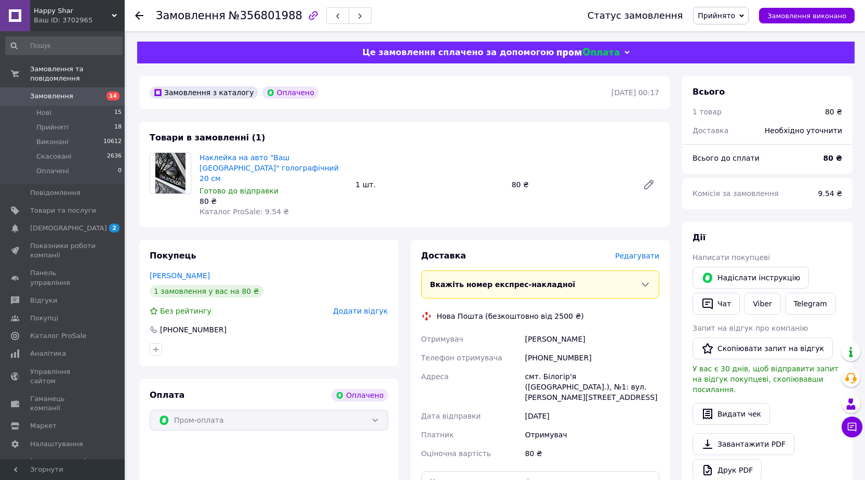
click at [635, 251] on span "Редагувати" at bounding box center [637, 255] width 44 height 8
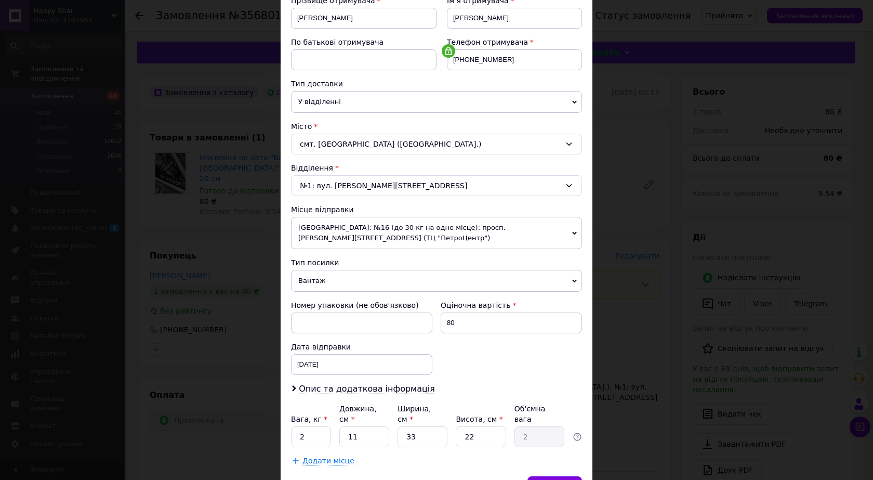
scroll to position [208, 0]
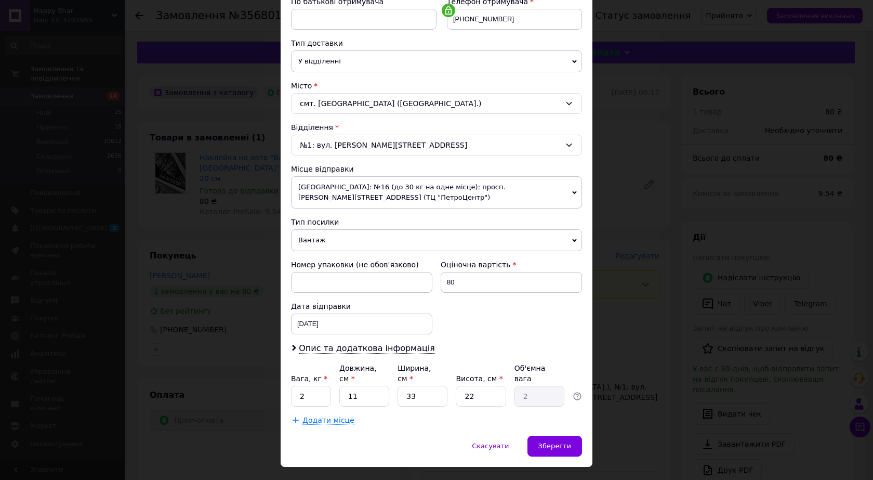
click at [302, 237] on span "Вантаж" at bounding box center [436, 240] width 291 height 22
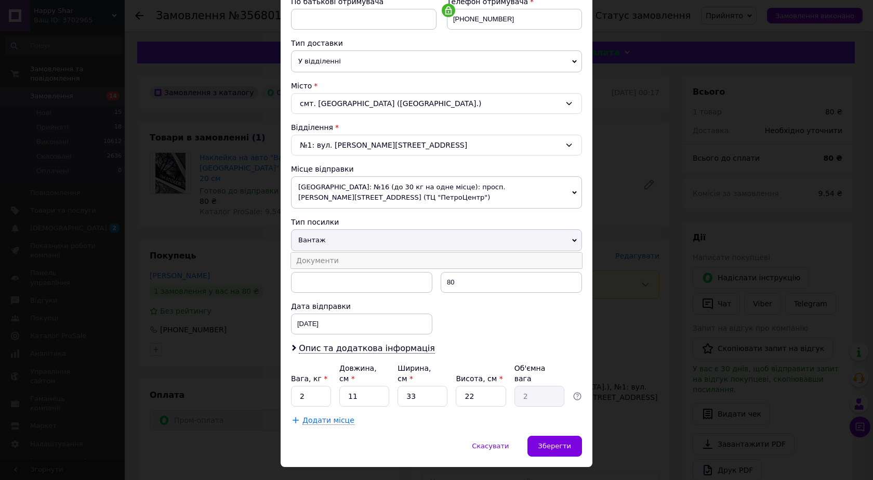
click at [307, 256] on li "Документи" at bounding box center [436, 261] width 291 height 16
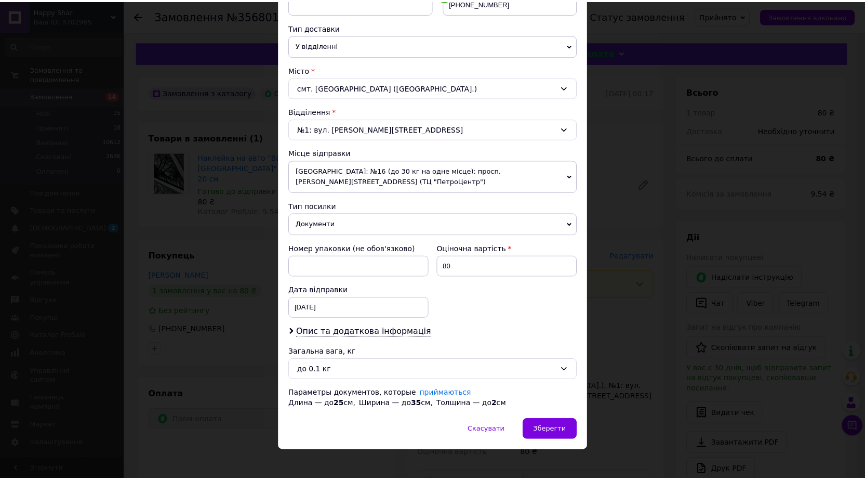
scroll to position [231, 0]
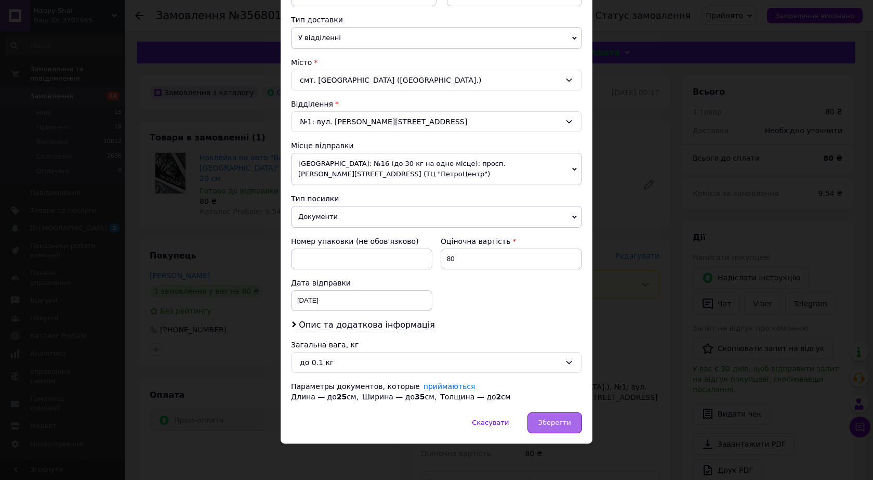
click at [557, 415] on div "Зберегти" at bounding box center [554, 422] width 55 height 21
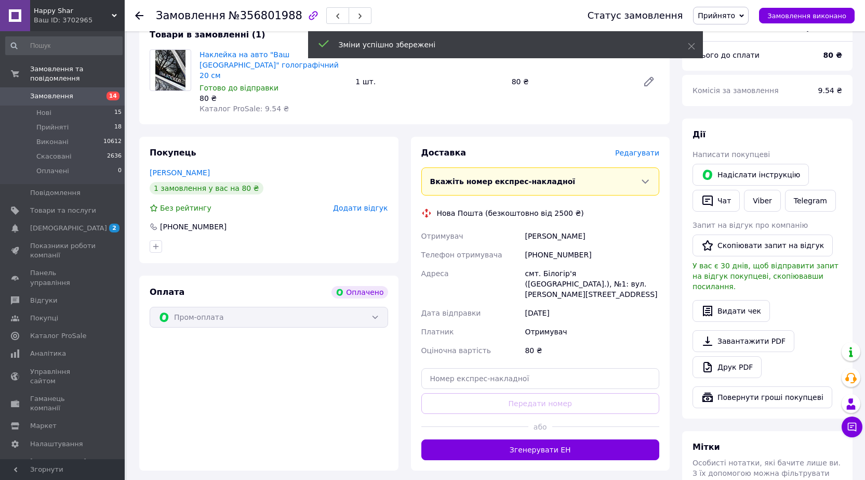
scroll to position [104, 0]
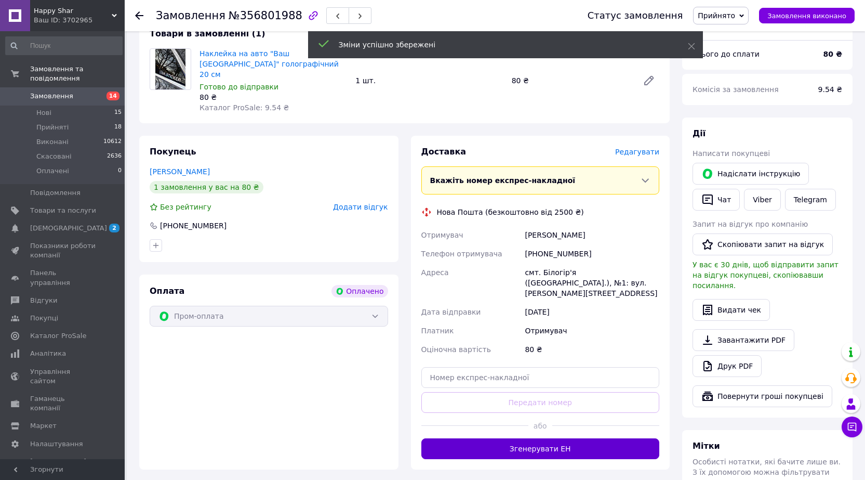
click at [554, 438] on button "Згенерувати ЕН" at bounding box center [540, 448] width 238 height 21
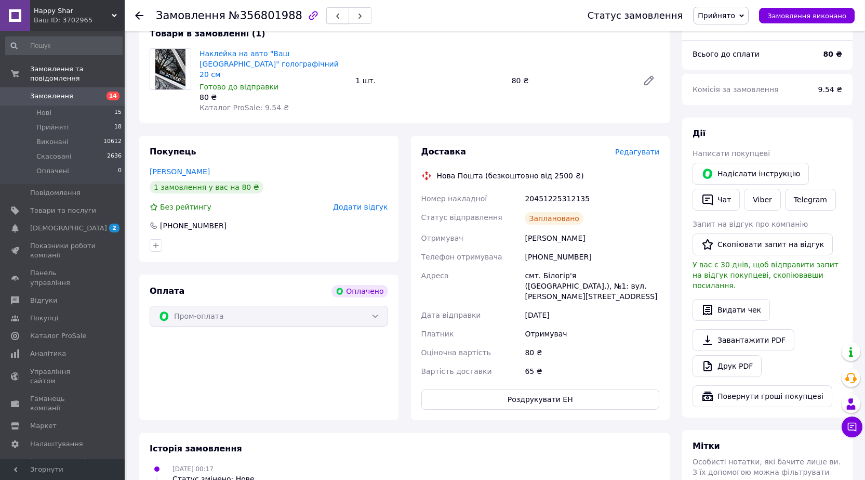
click at [335, 12] on span "button" at bounding box center [338, 16] width 6 height 8
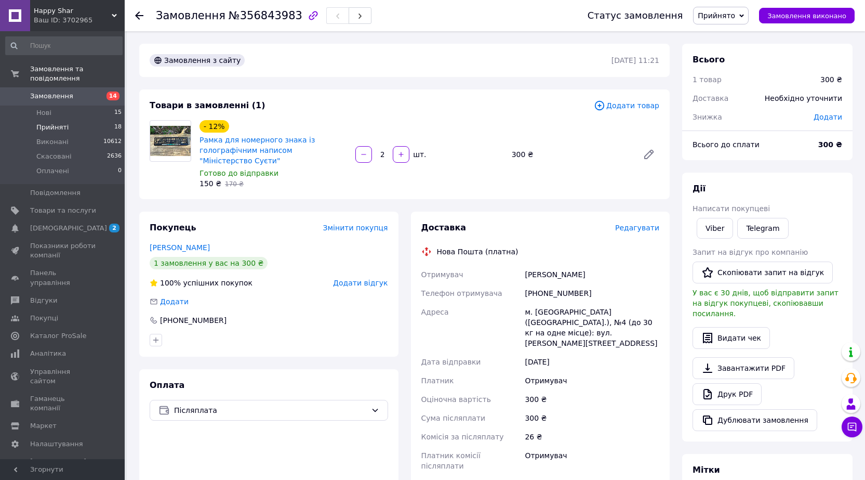
click at [81, 120] on li "Прийняті 18" at bounding box center [64, 127] width 128 height 15
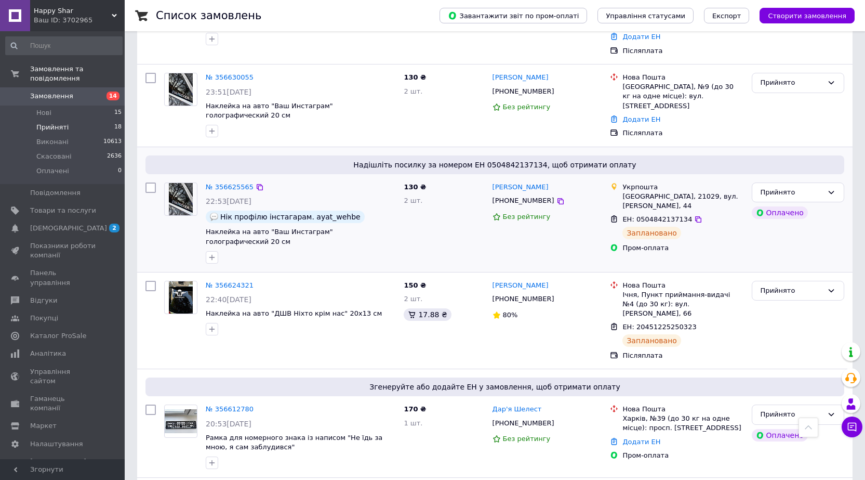
scroll to position [1347, 0]
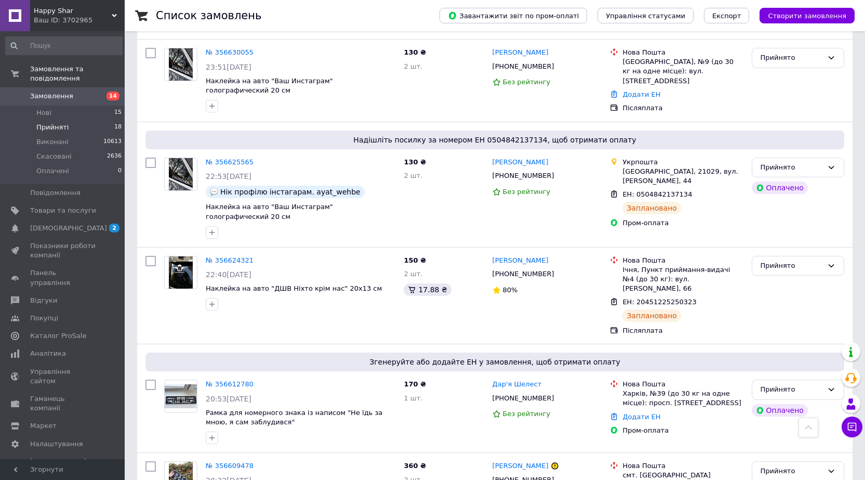
click at [51, 123] on span "Прийняті" at bounding box center [52, 127] width 32 height 9
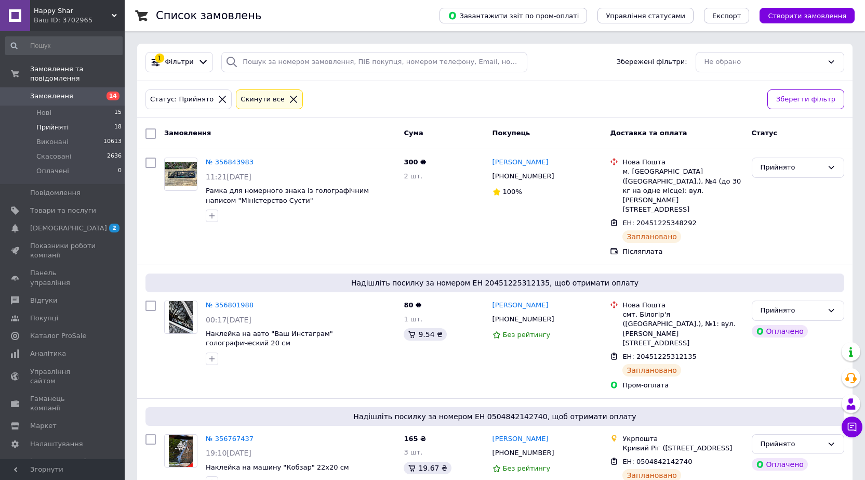
click at [145, 134] on div at bounding box center [150, 133] width 19 height 19
click at [148, 135] on input "checkbox" at bounding box center [150, 133] width 10 height 10
checkbox input "true"
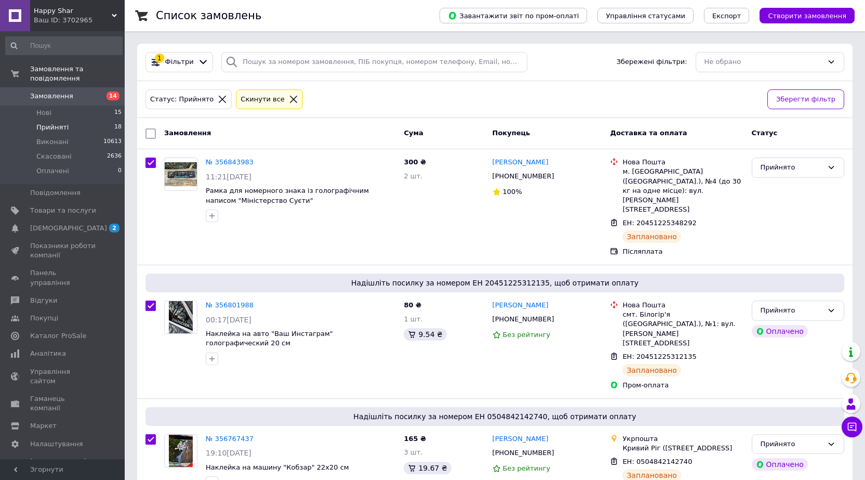
checkbox input "true"
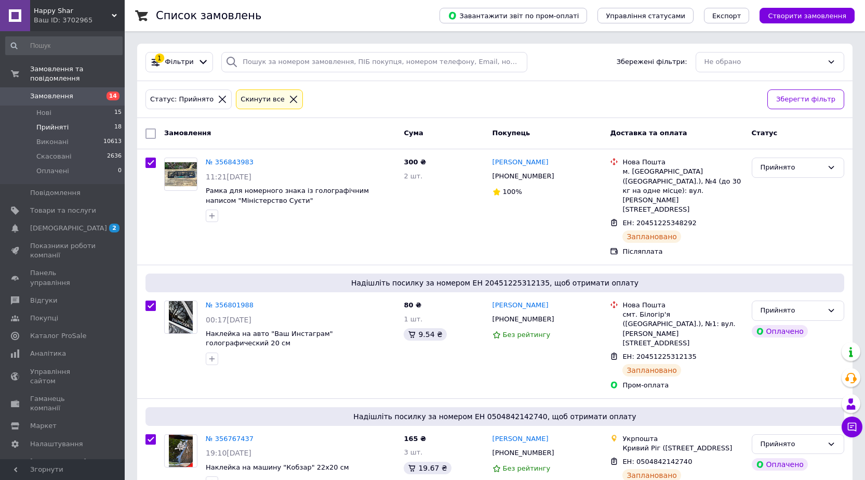
checkbox input "true"
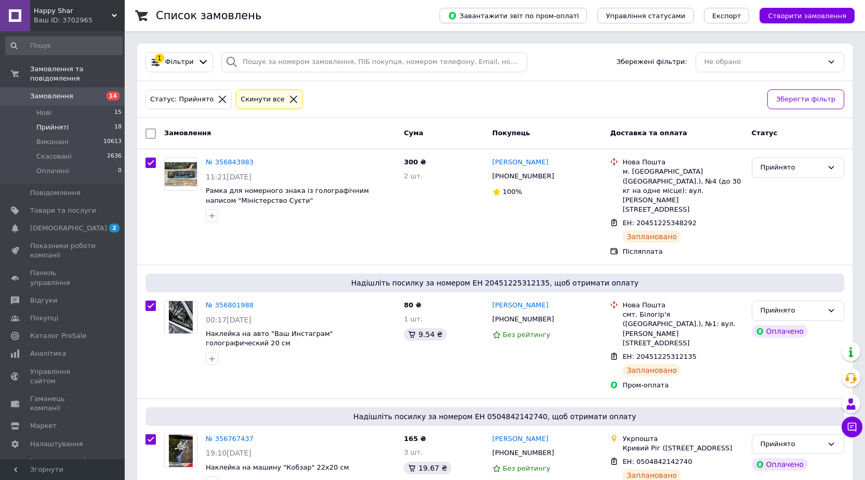
checkbox input "true"
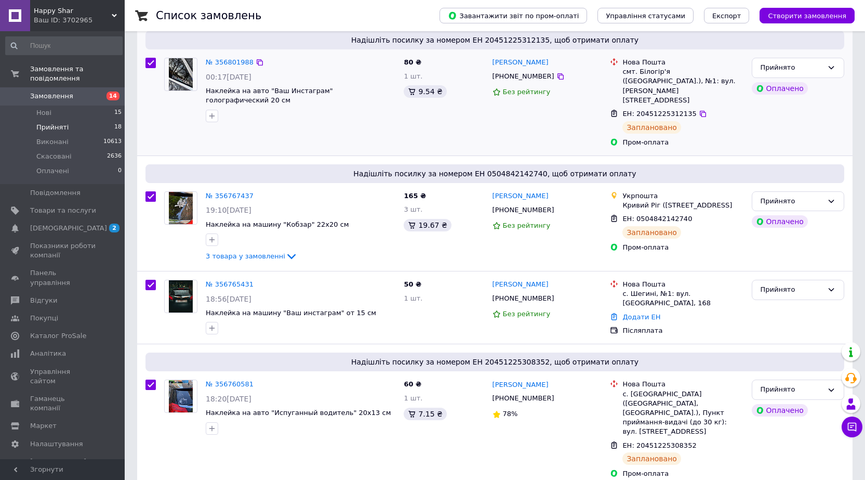
scroll to position [260, 0]
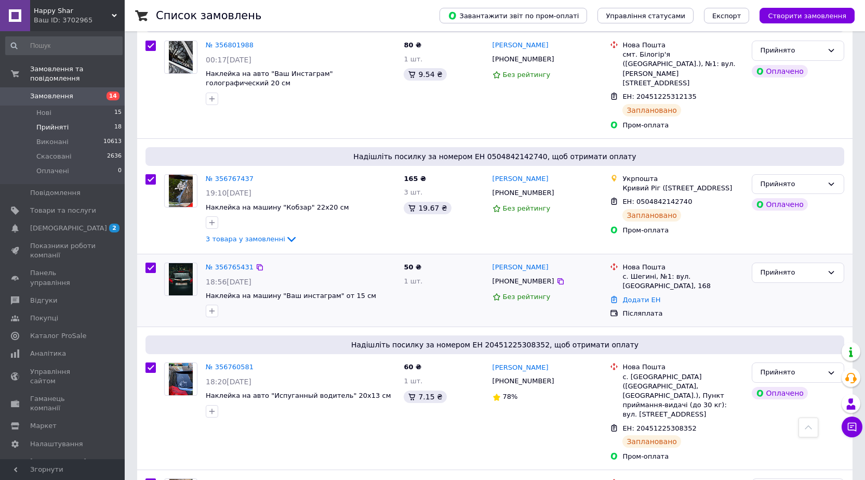
click at [154, 262] on input "checkbox" at bounding box center [150, 267] width 10 height 10
checkbox input "false"
checkbox input "true"
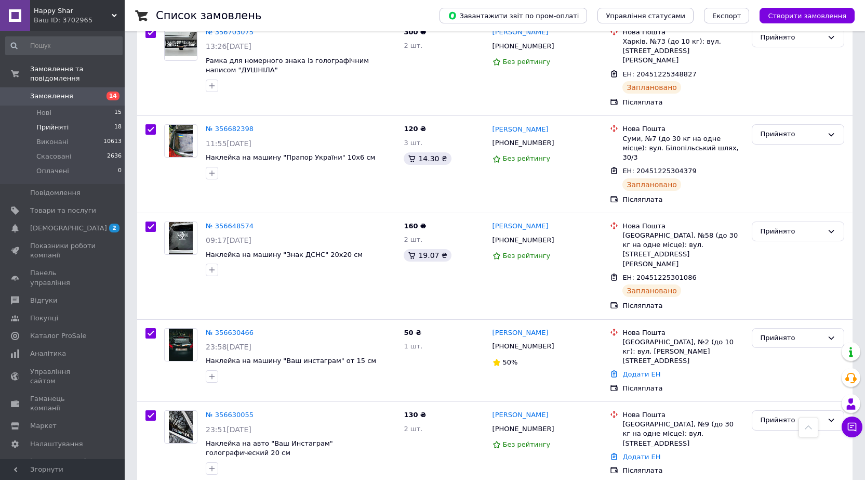
scroll to position [1039, 0]
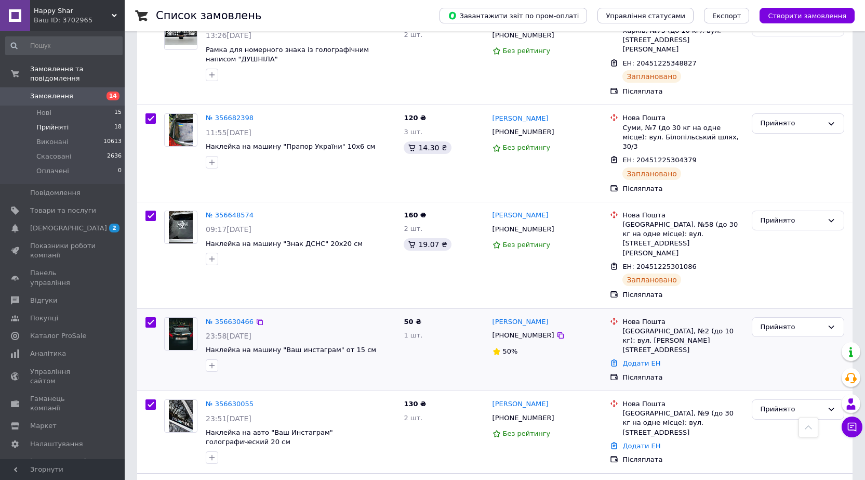
click at [152, 317] on input "checkbox" at bounding box center [150, 322] width 10 height 10
checkbox input "false"
click at [150, 395] on div at bounding box center [150, 432] width 19 height 74
checkbox input "true"
click at [147, 399] on input "checkbox" at bounding box center [150, 404] width 10 height 10
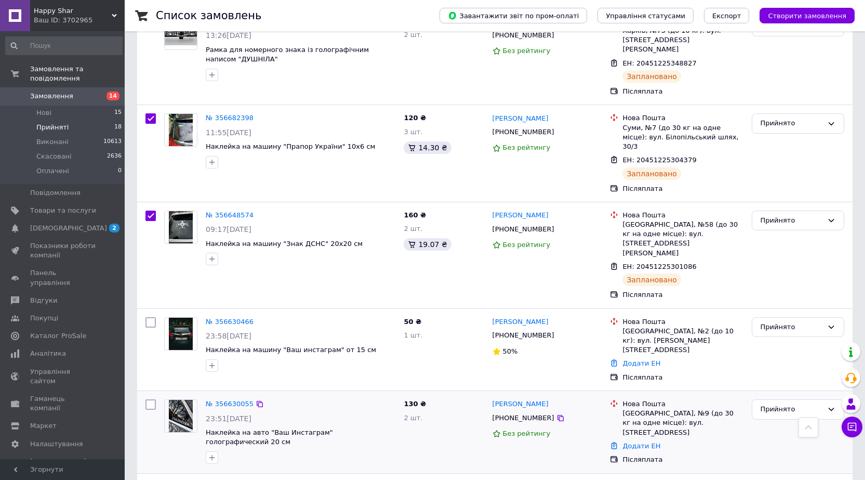
checkbox input "false"
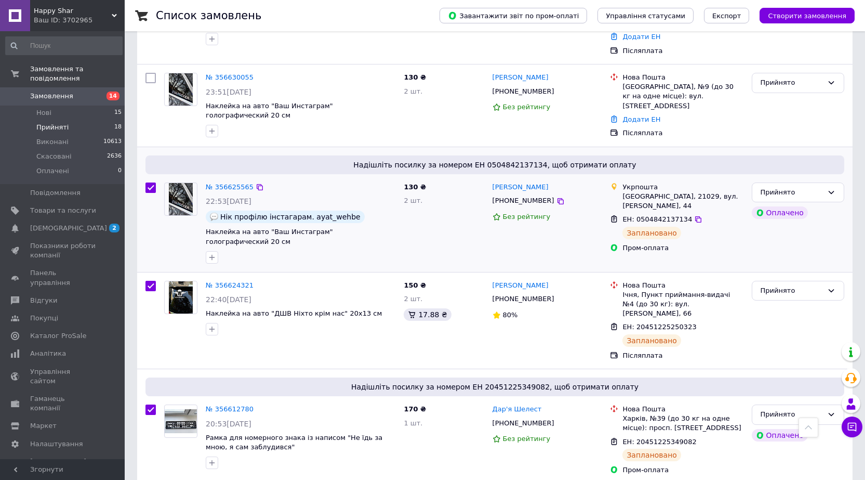
scroll to position [1379, 0]
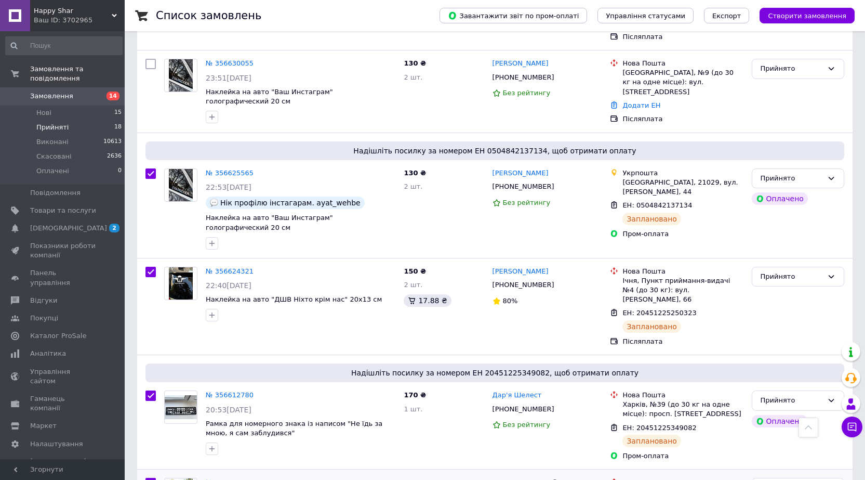
checkbox input "true"
click at [148, 477] on input "checkbox" at bounding box center [150, 482] width 10 height 10
checkbox input "false"
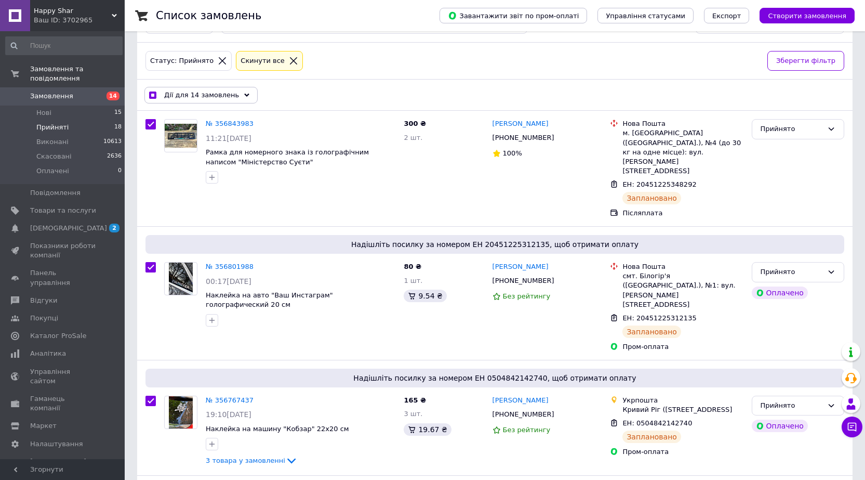
scroll to position [0, 0]
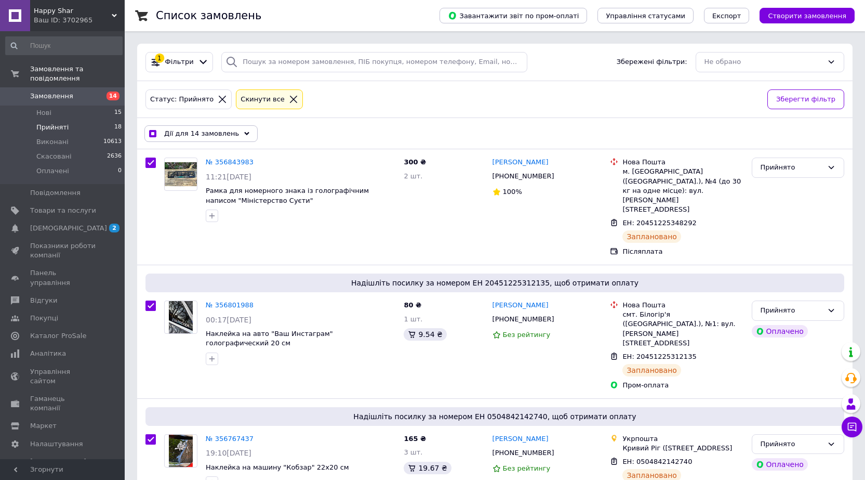
click at [195, 130] on span "Дії для 14 замовлень" at bounding box center [201, 133] width 75 height 9
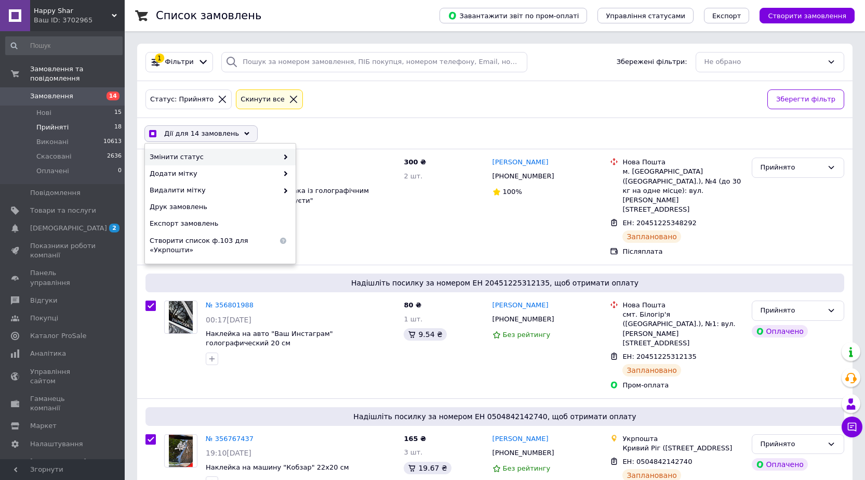
click at [262, 154] on span "Змінити статус" at bounding box center [214, 156] width 128 height 9
click at [285, 158] on icon at bounding box center [285, 156] width 5 height 5
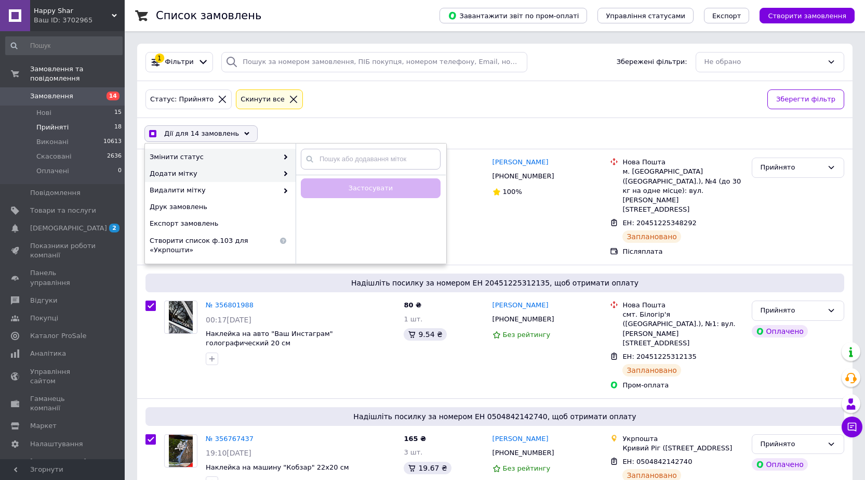
checkbox input "true"
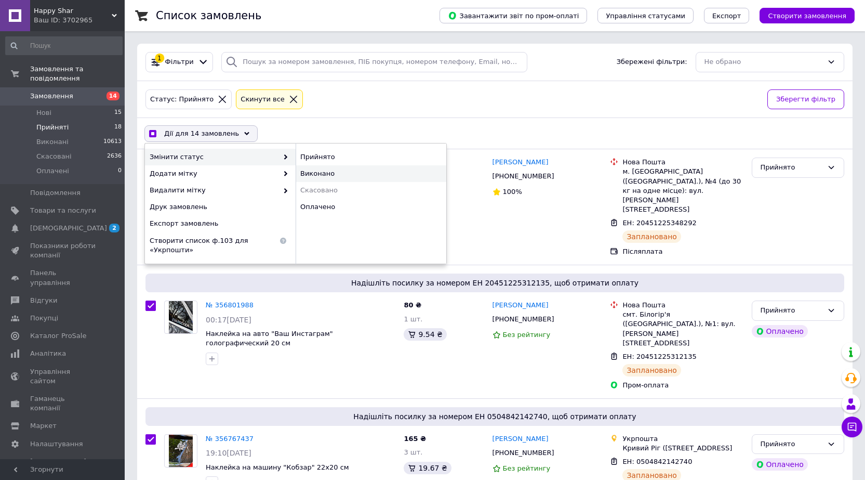
click at [309, 170] on div "Виконано" at bounding box center [371, 173] width 151 height 17
checkbox input "false"
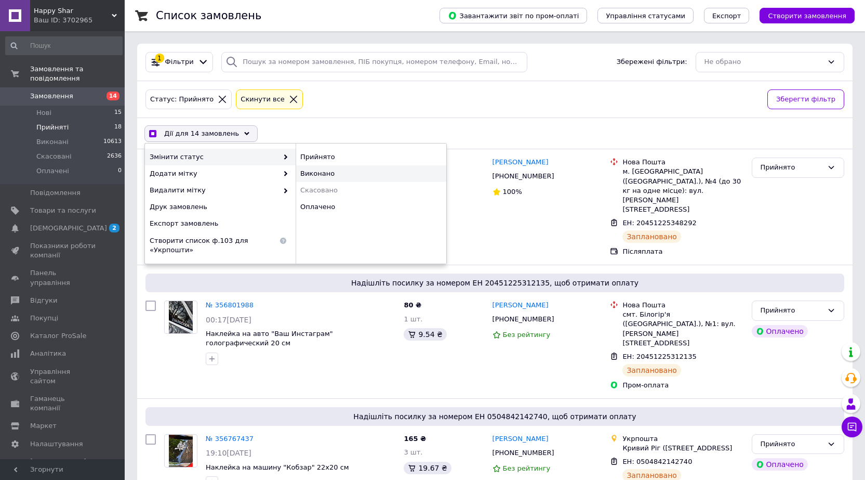
checkbox input "false"
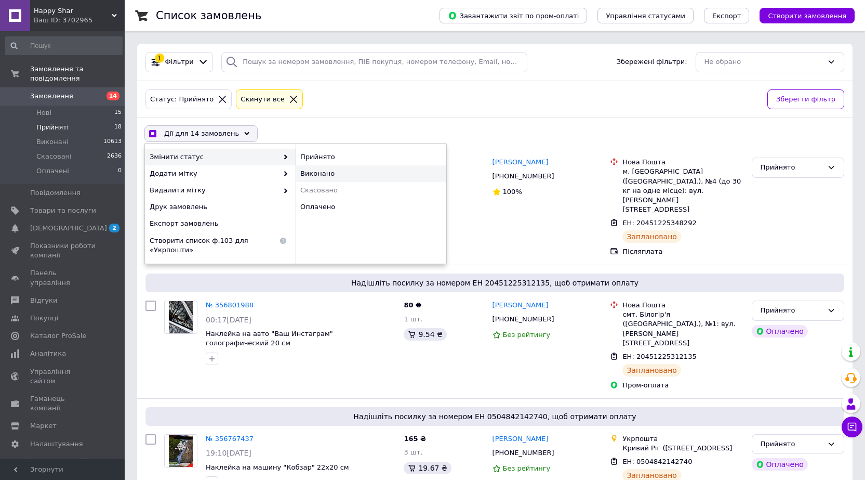
checkbox input "false"
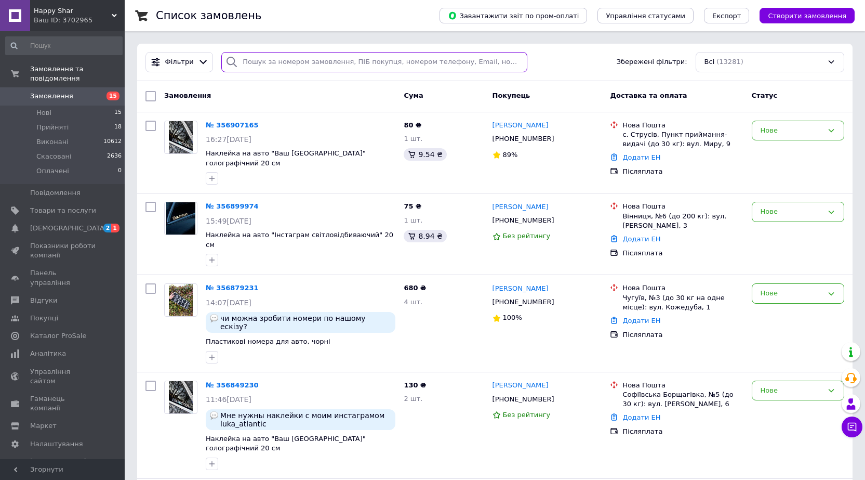
click at [307, 61] on input "search" at bounding box center [374, 62] width 306 height 20
paste input "0999400879"
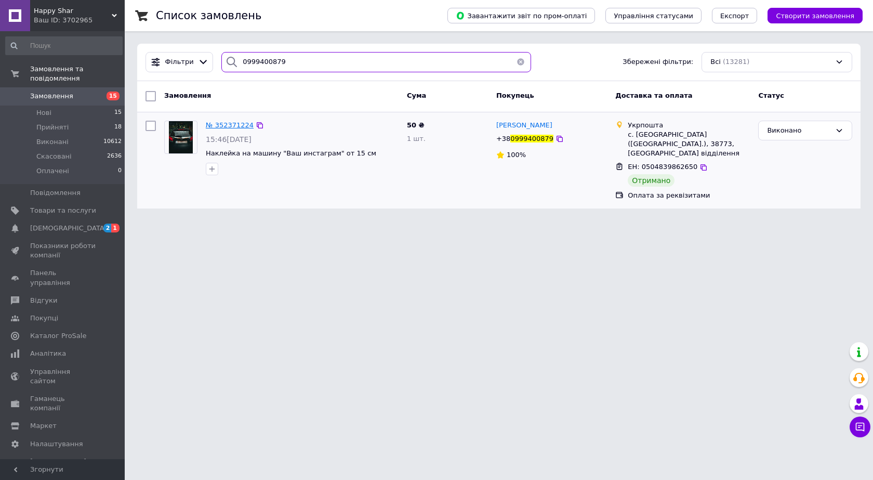
type input "0999400879"
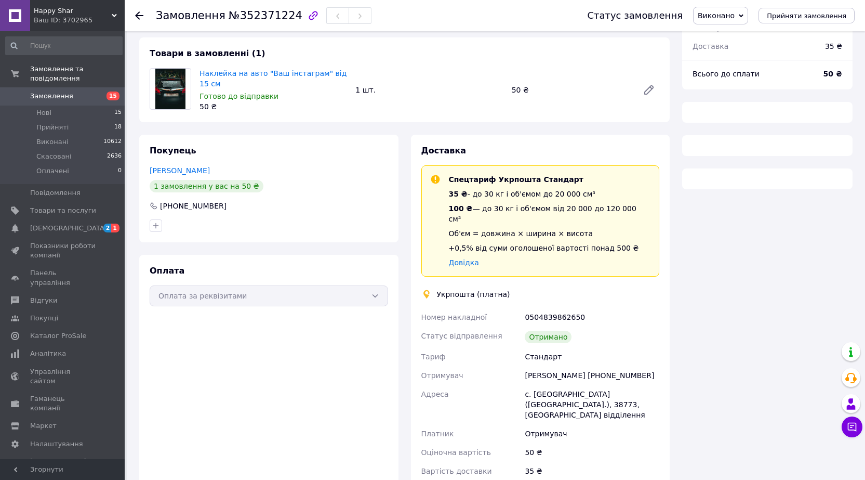
scroll to position [104, 0]
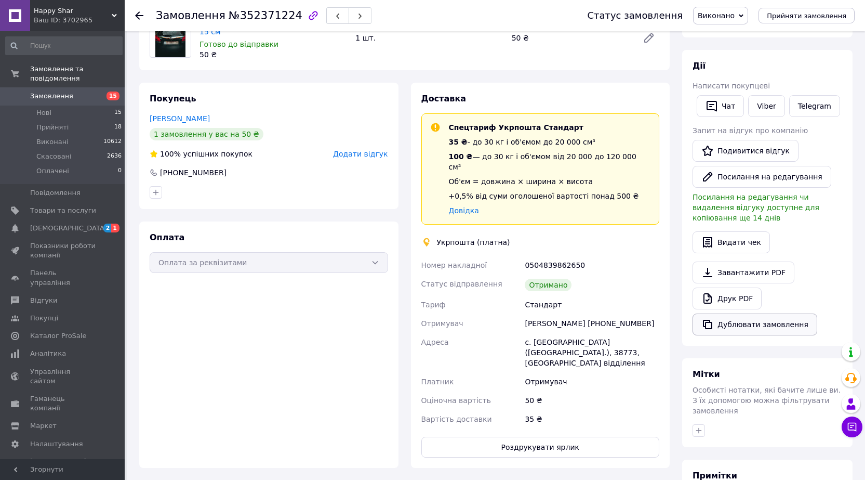
click at [740, 314] on button "Дублювати замовлення" at bounding box center [755, 324] width 125 height 22
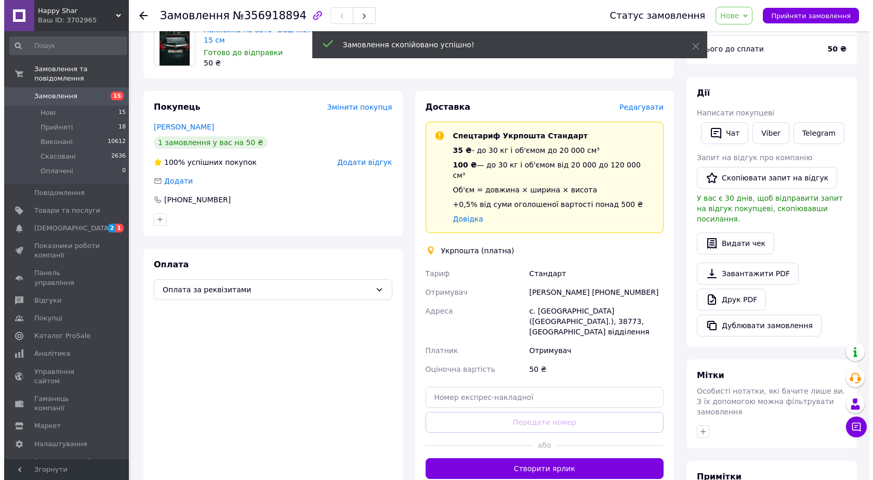
scroll to position [104, 0]
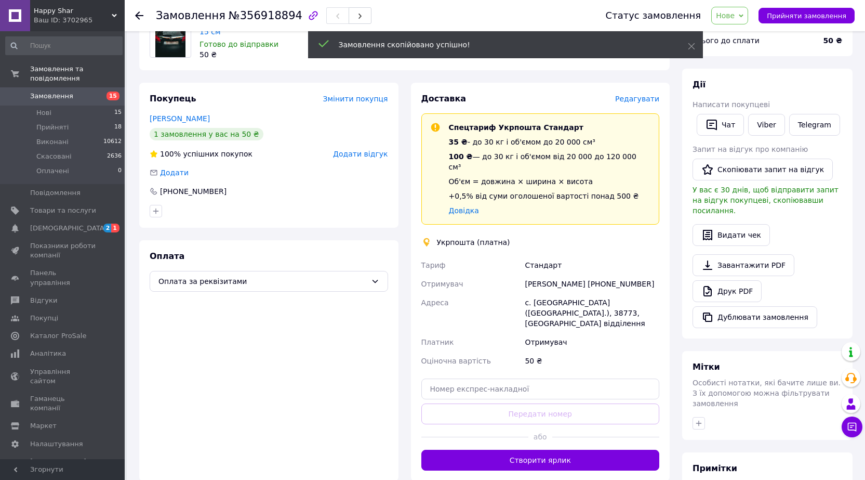
click at [645, 96] on span "Редагувати" at bounding box center [637, 99] width 44 height 8
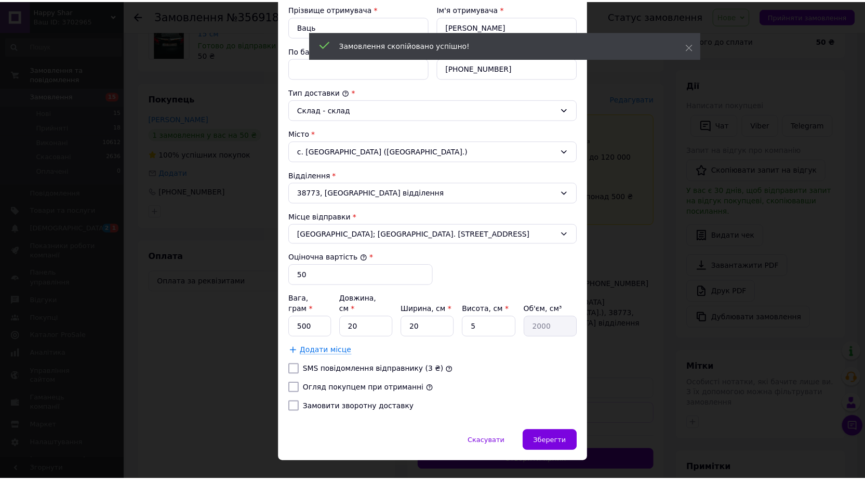
scroll to position [208, 0]
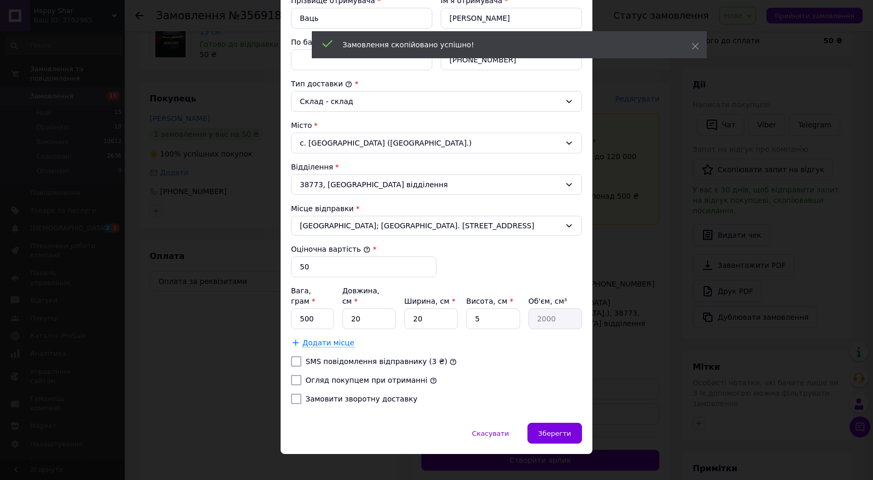
click at [590, 391] on div "Спосіб доставки Укрпошта (платна) Тариф * Стандарт Платник * Отримувач Прізвище…" at bounding box center [437, 141] width 312 height 562
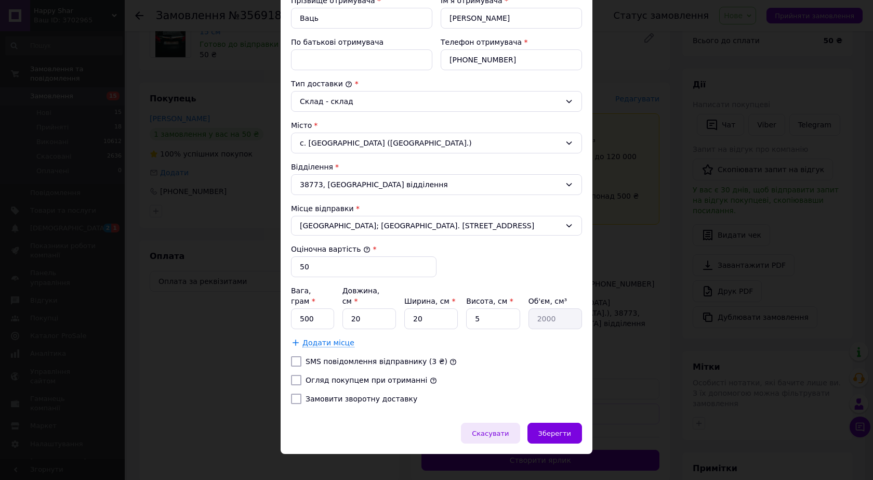
click at [506, 422] on div "Скасувати" at bounding box center [490, 432] width 59 height 21
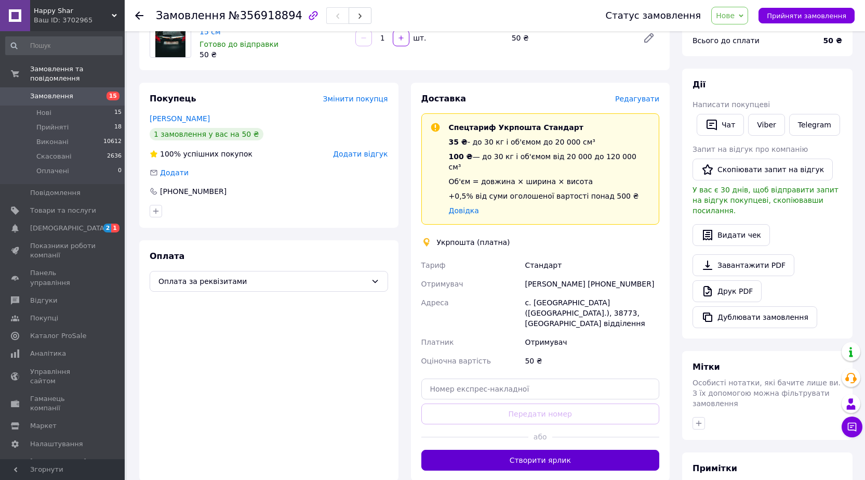
click at [536, 449] on button "Створити ярлик" at bounding box center [540, 459] width 238 height 21
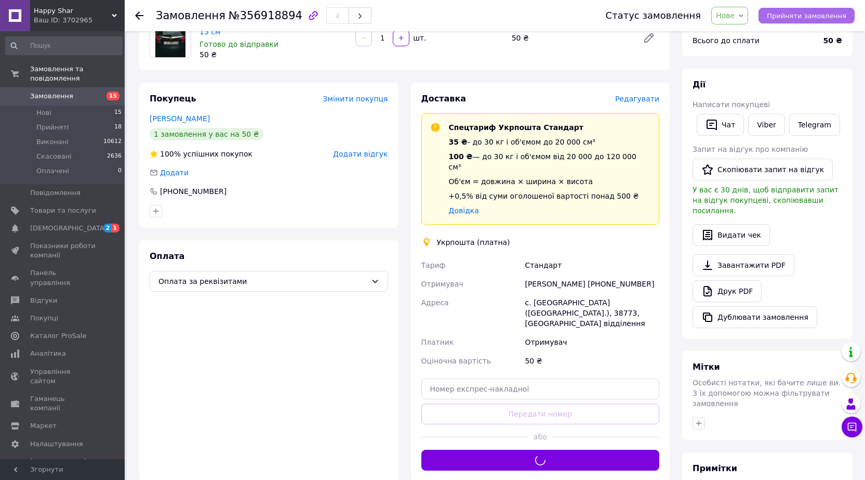
click at [792, 15] on span "Прийняти замовлення" at bounding box center [806, 16] width 79 height 8
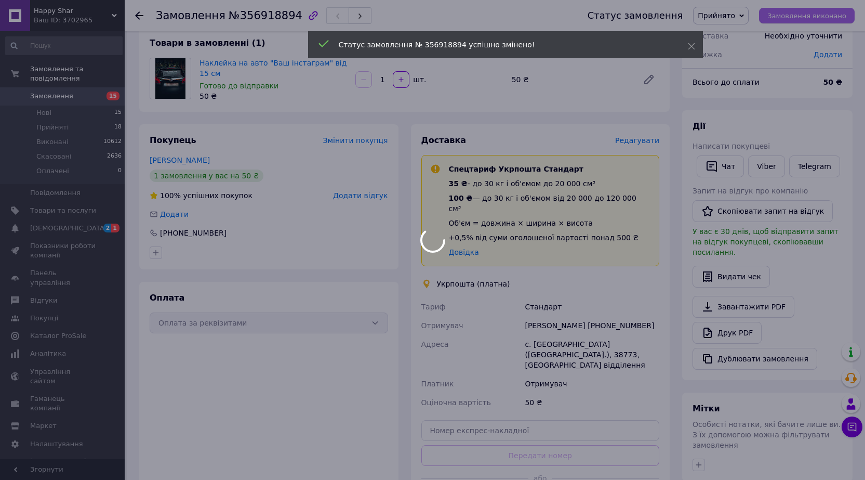
scroll to position [0, 0]
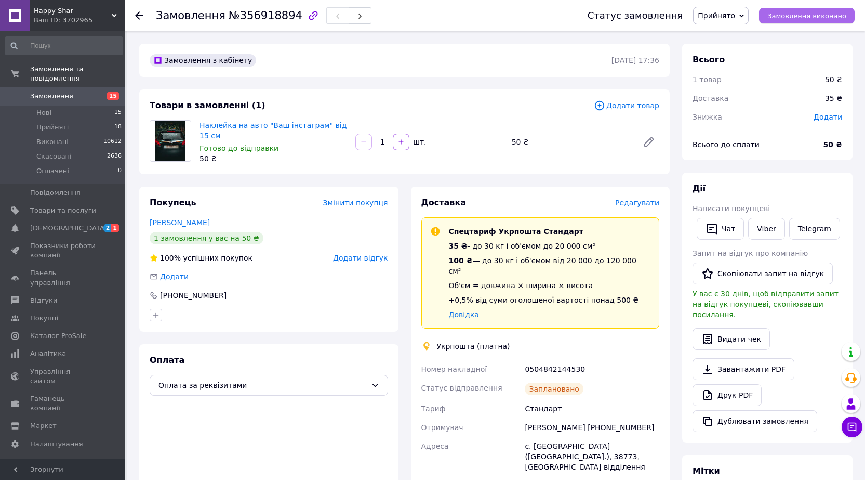
click at [792, 14] on span "Замовлення виконано" at bounding box center [806, 16] width 79 height 8
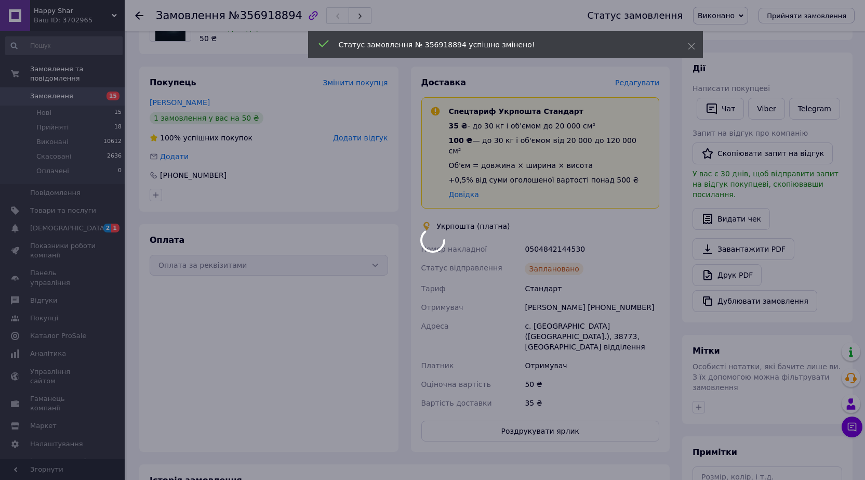
scroll to position [156, 0]
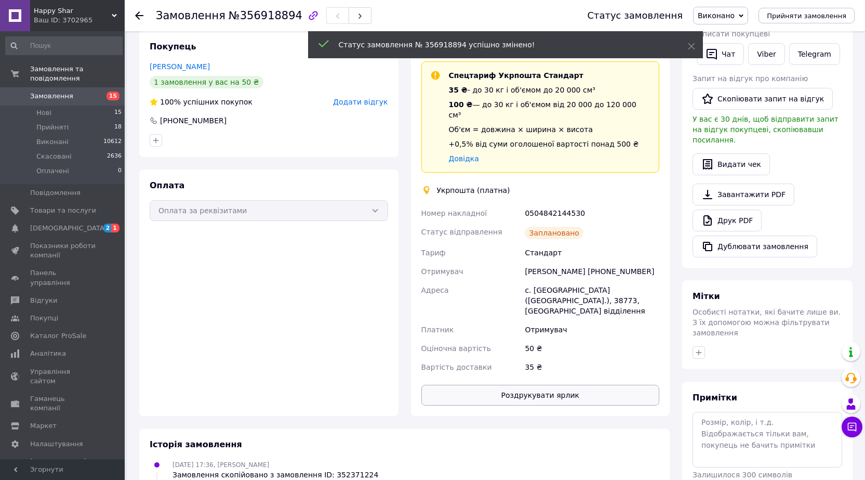
click at [537, 384] on button "Роздрукувати ярлик" at bounding box center [540, 394] width 238 height 21
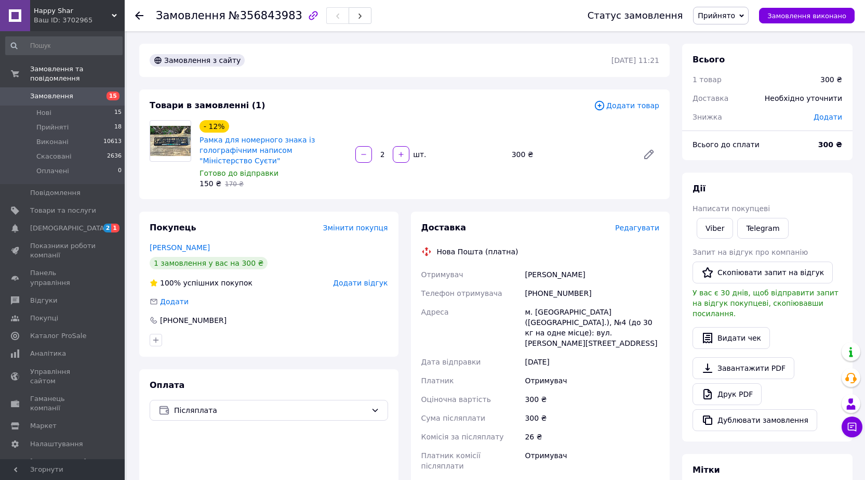
click at [642, 241] on div "Доставка Редагувати Нова Пошта (платна) Отримувач [PERSON_NAME] Телефон отримув…" at bounding box center [540, 398] width 238 height 353
click at [638, 229] on span "Редагувати" at bounding box center [637, 227] width 44 height 8
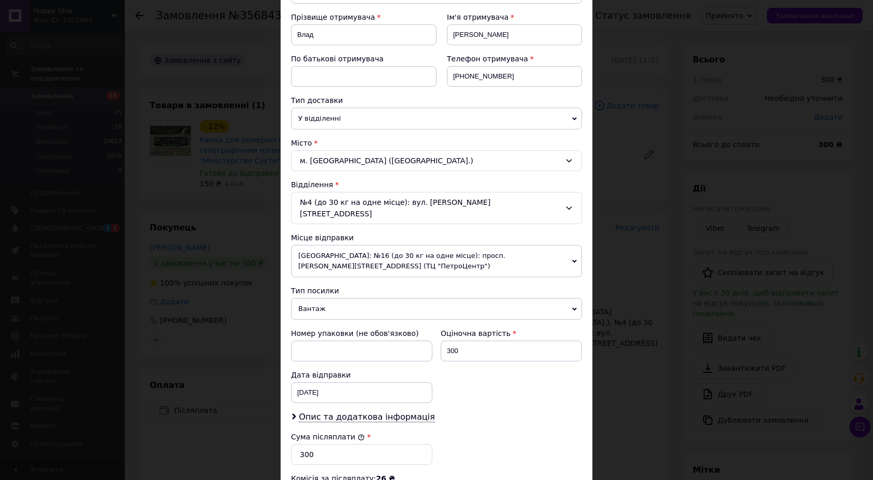
scroll to position [260, 0]
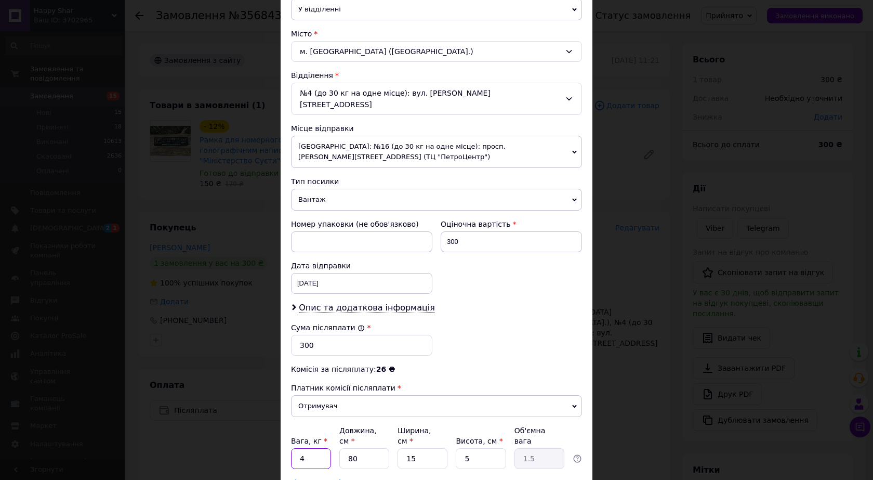
click at [308, 448] on input "4" at bounding box center [311, 458] width 40 height 21
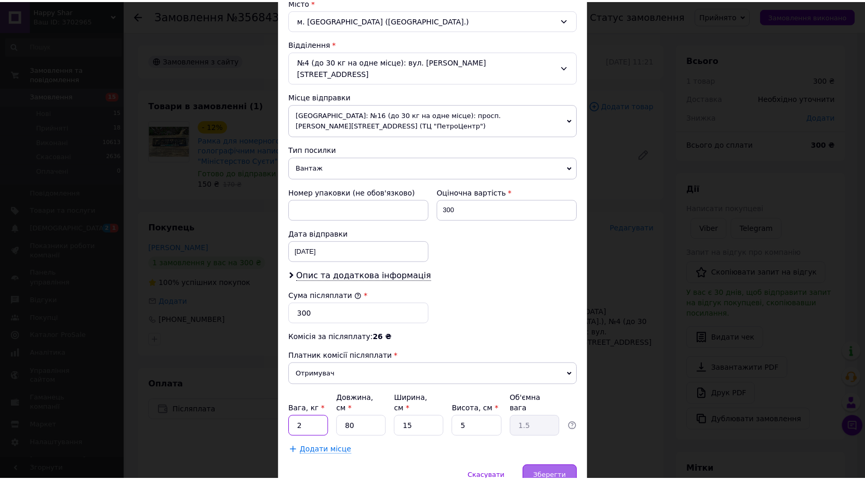
scroll to position [324, 0]
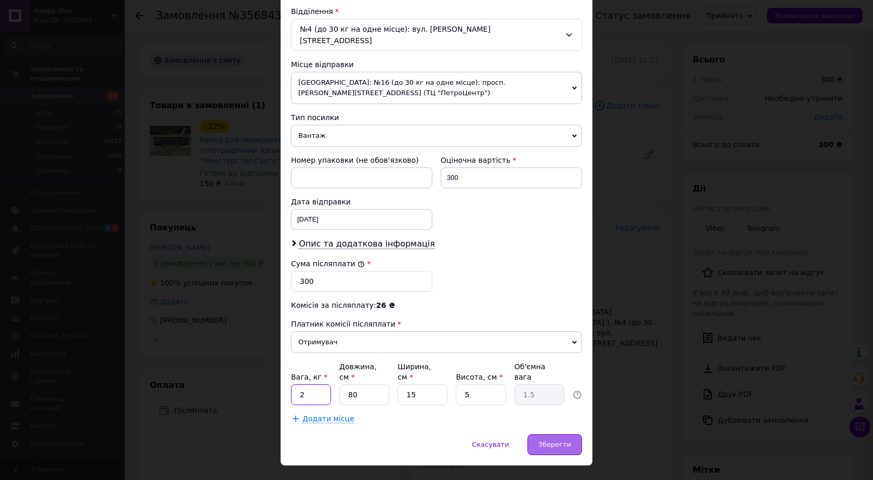
type input "2"
click at [552, 434] on div "Зберегти" at bounding box center [554, 444] width 55 height 21
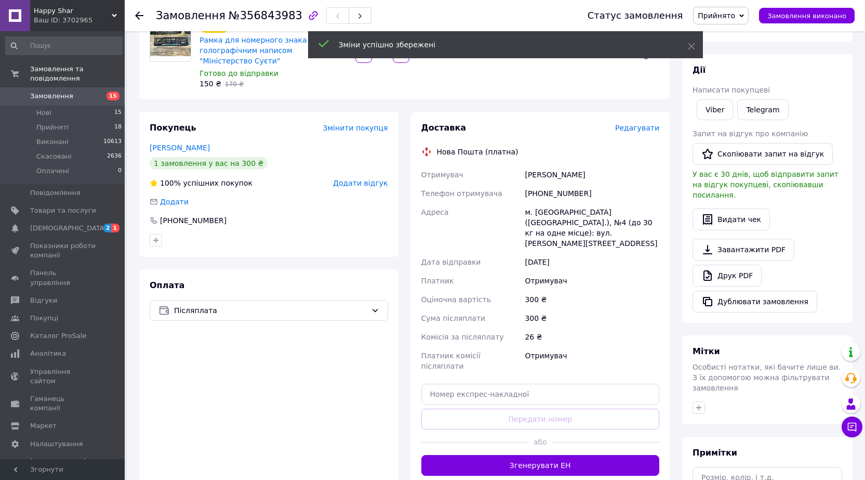
scroll to position [104, 0]
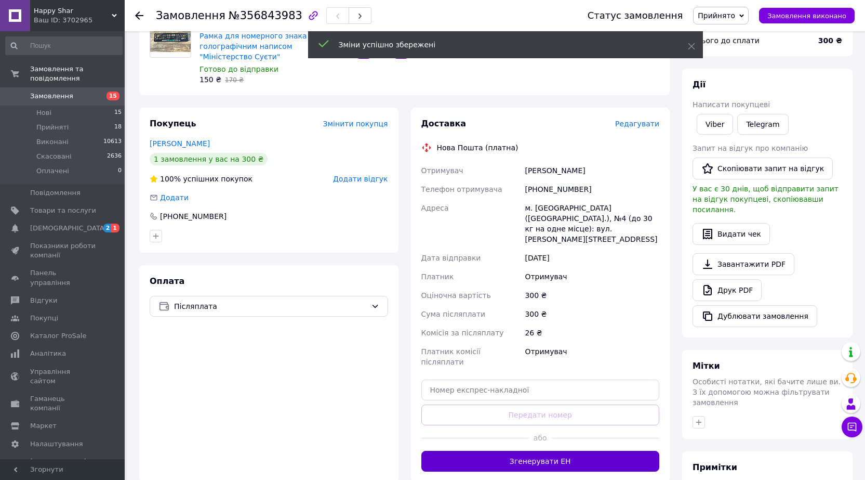
click at [538, 450] on button "Згенерувати ЕН" at bounding box center [540, 460] width 238 height 21
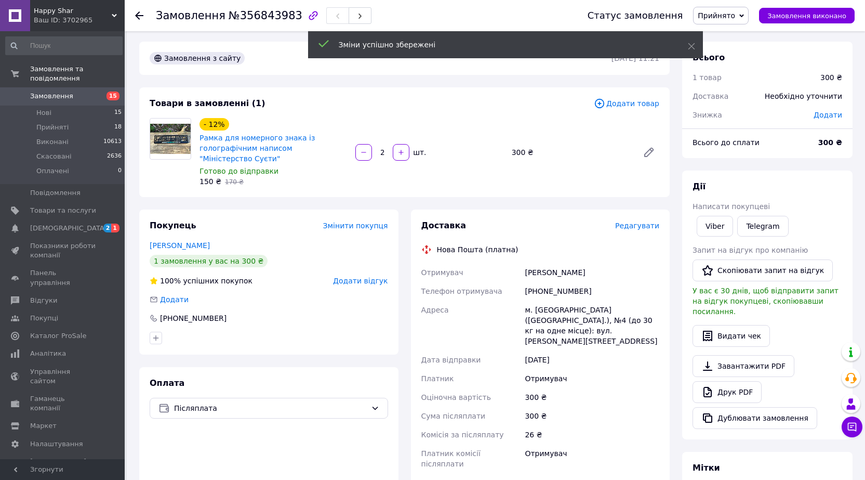
scroll to position [0, 0]
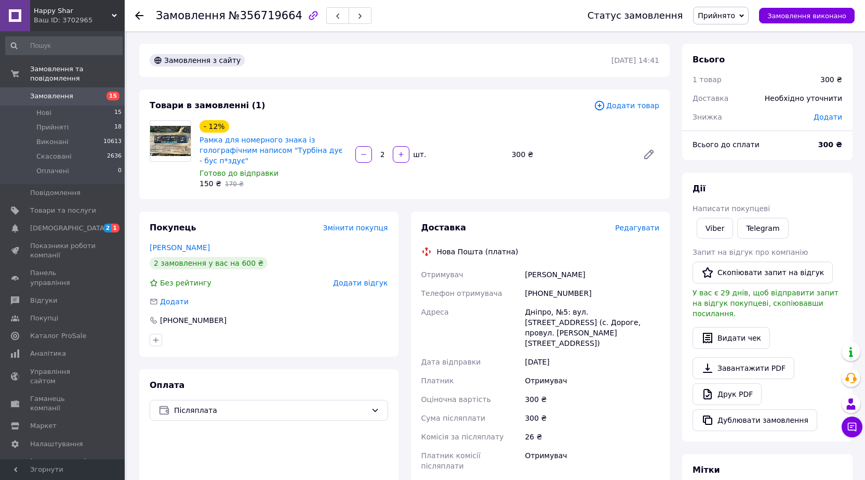
click at [638, 233] on div "Редагувати" at bounding box center [637, 227] width 44 height 10
click at [632, 230] on span "Редагувати" at bounding box center [637, 227] width 44 height 8
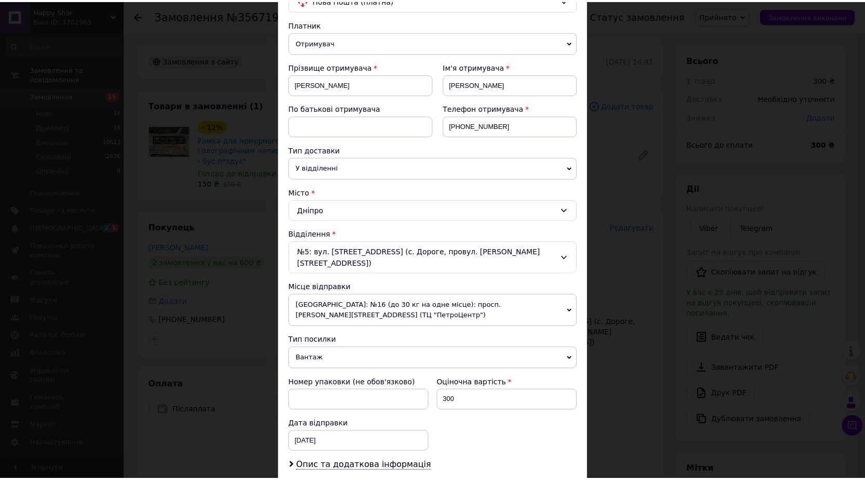
scroll to position [312, 0]
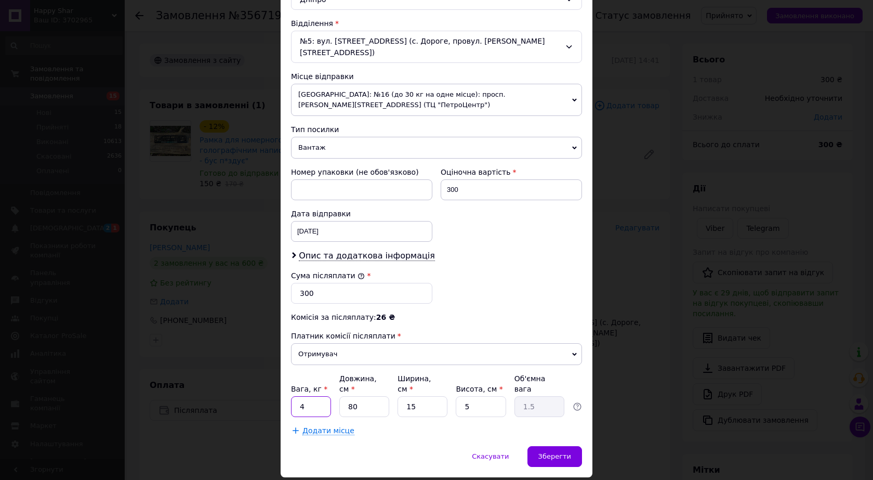
click at [320, 396] on input "4" at bounding box center [311, 406] width 40 height 21
type input "2"
click at [551, 452] on span "Зберегти" at bounding box center [554, 456] width 33 height 8
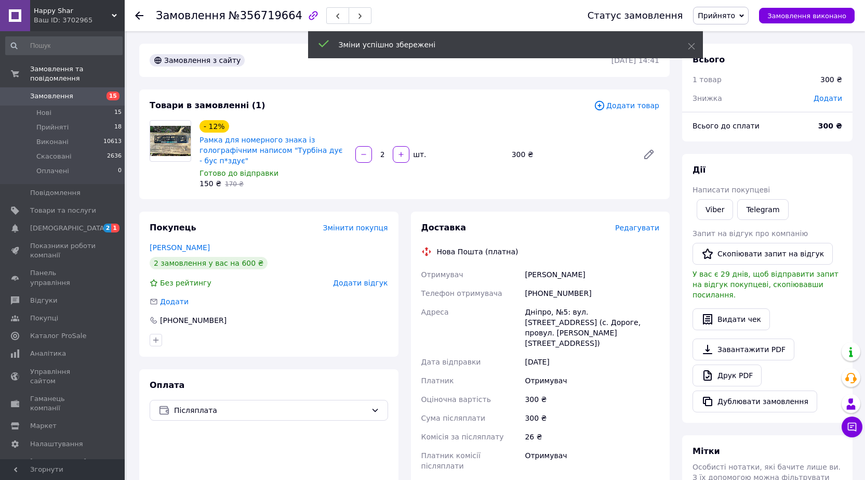
scroll to position [104, 0]
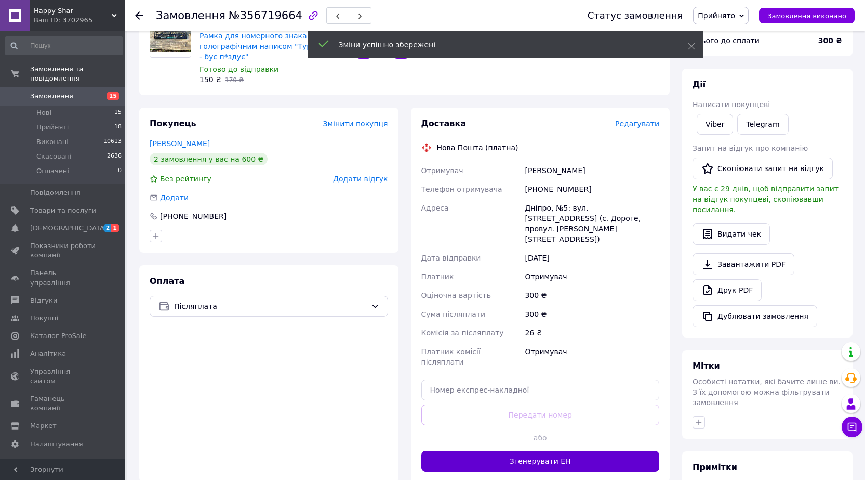
click at [535, 450] on button "Згенерувати ЕН" at bounding box center [540, 460] width 238 height 21
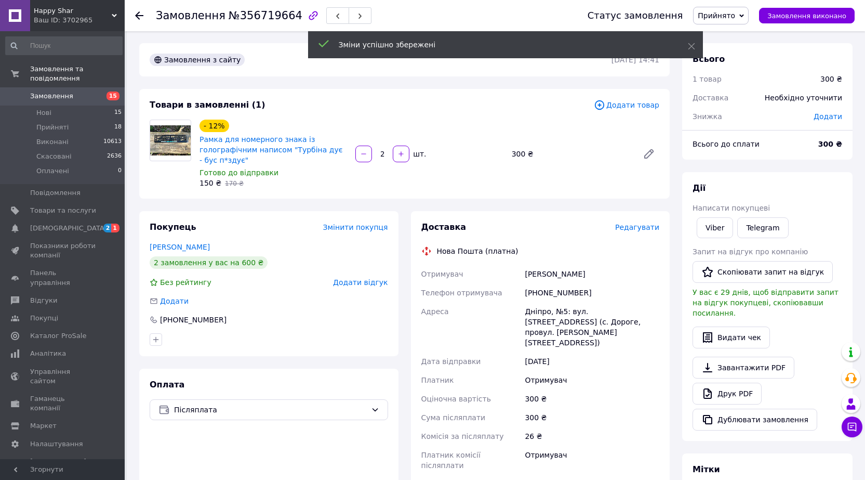
scroll to position [0, 0]
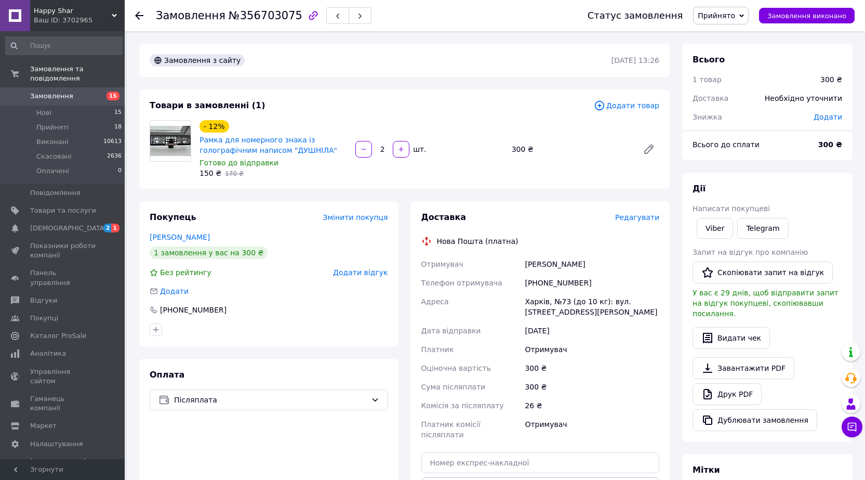
click at [644, 218] on span "Редагувати" at bounding box center [637, 217] width 44 height 8
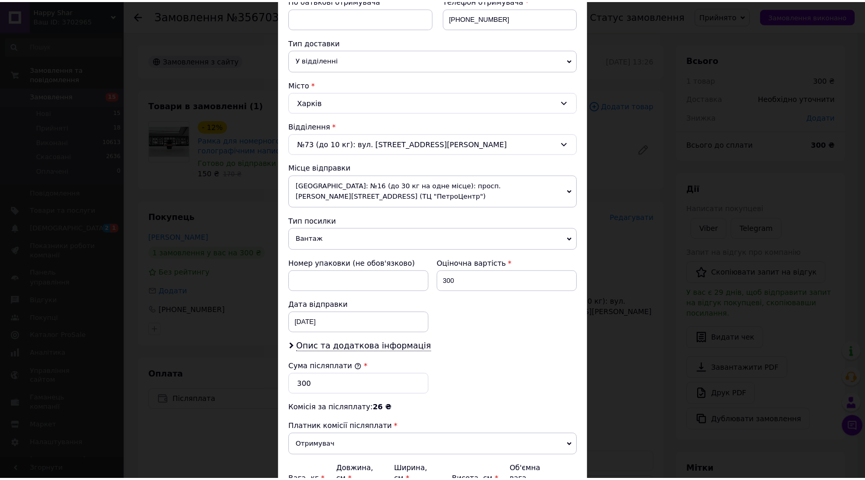
scroll to position [312, 0]
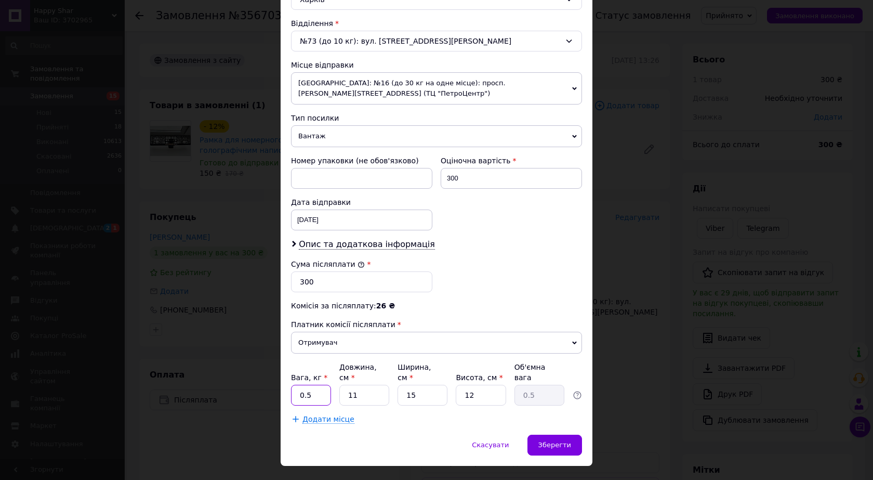
click at [311, 391] on input "0.5" at bounding box center [311, 394] width 40 height 21
type input "2"
click at [363, 384] on input "11" at bounding box center [364, 394] width 50 height 21
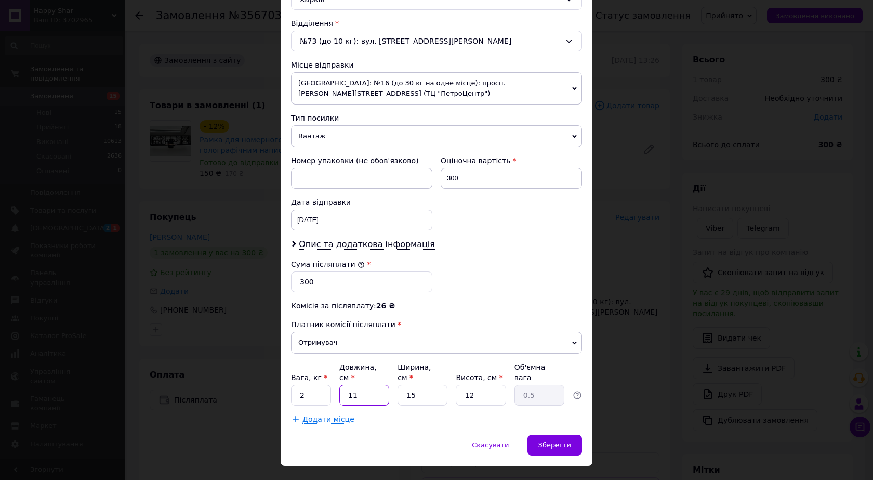
type input "8"
type input "0.36"
type input "80"
type input "3.6"
type input "80"
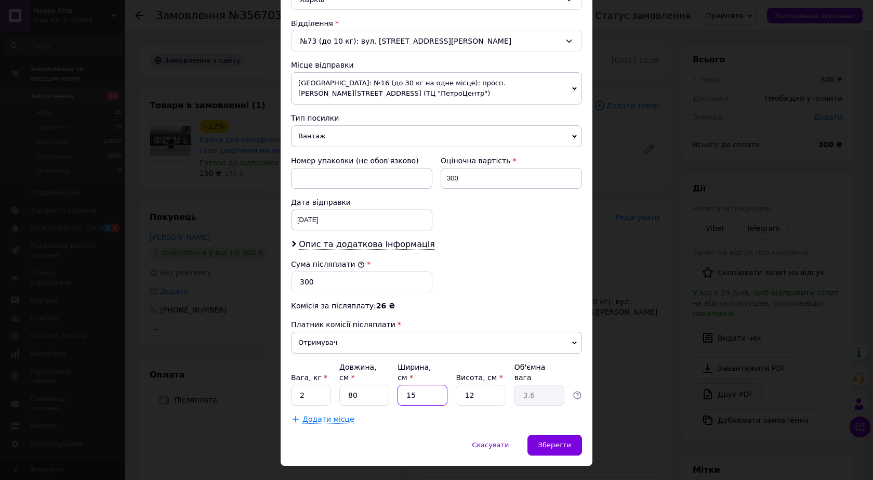
click at [421, 384] on input "15" at bounding box center [422, 394] width 50 height 21
click at [488, 388] on input "12" at bounding box center [481, 394] width 50 height 21
type input "5"
type input "1.5"
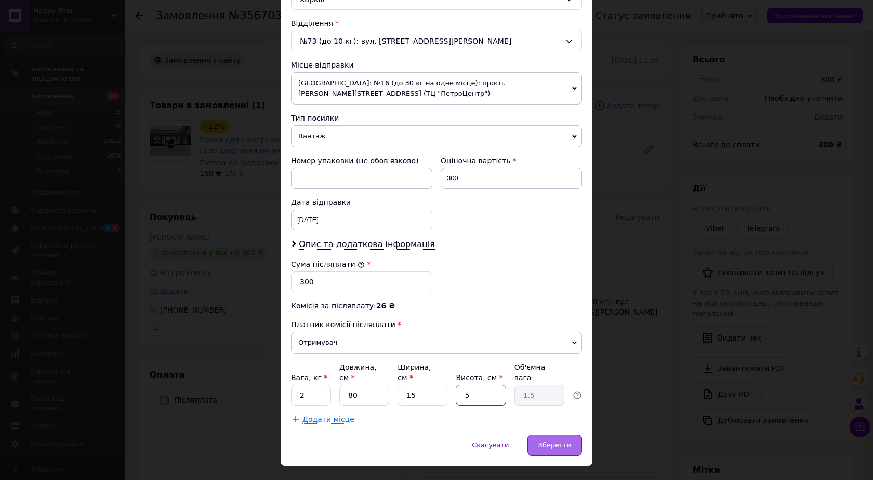
type input "5"
click at [566, 441] on span "Зберегти" at bounding box center [554, 445] width 33 height 8
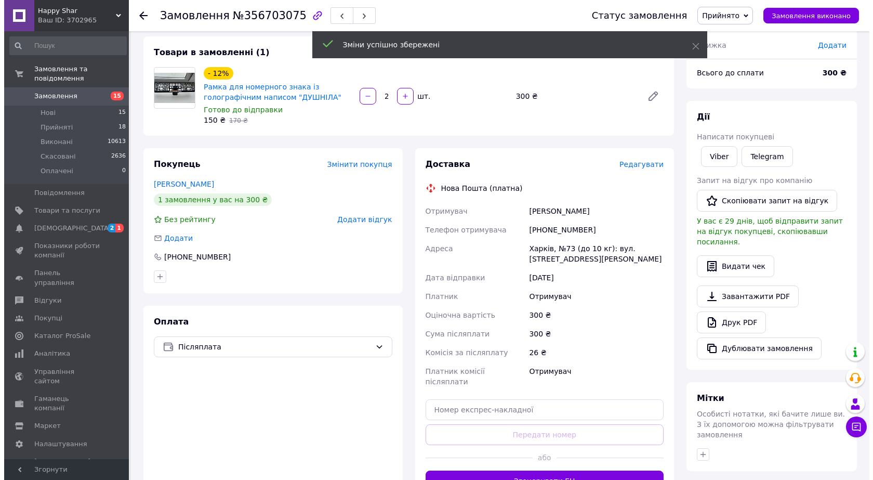
scroll to position [104, 0]
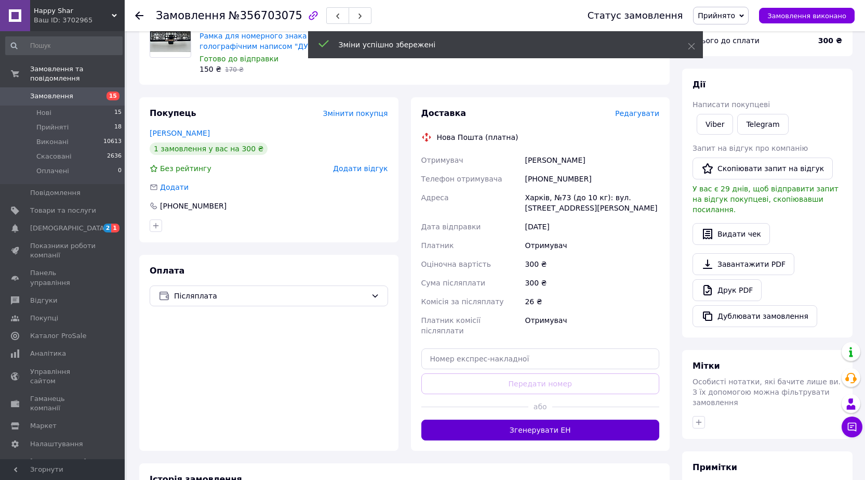
click at [519, 419] on button "Згенерувати ЕН" at bounding box center [540, 429] width 238 height 21
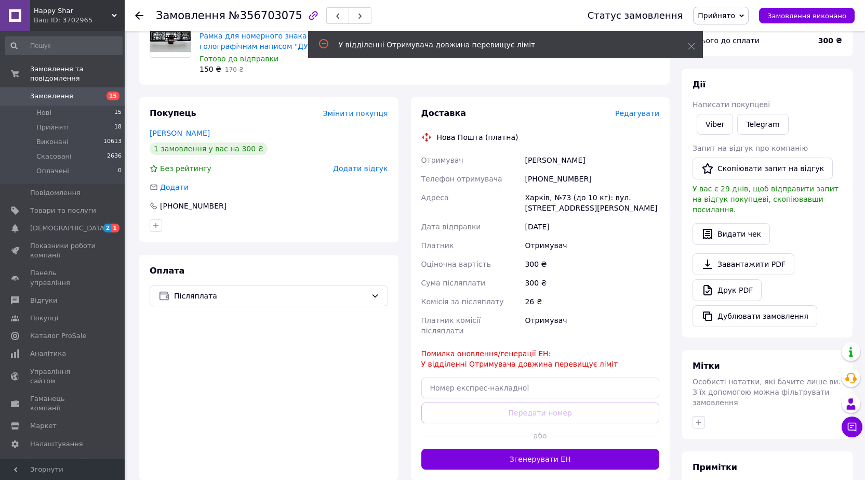
click at [646, 112] on span "Редагувати" at bounding box center [637, 113] width 44 height 8
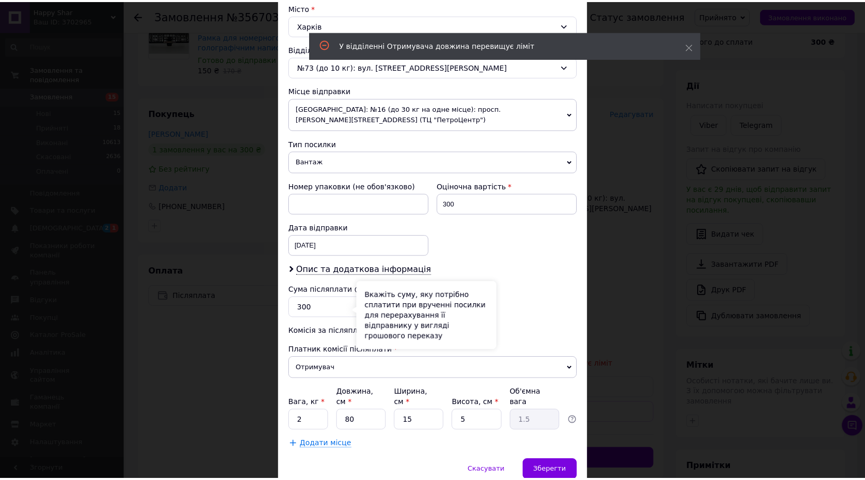
scroll to position [312, 0]
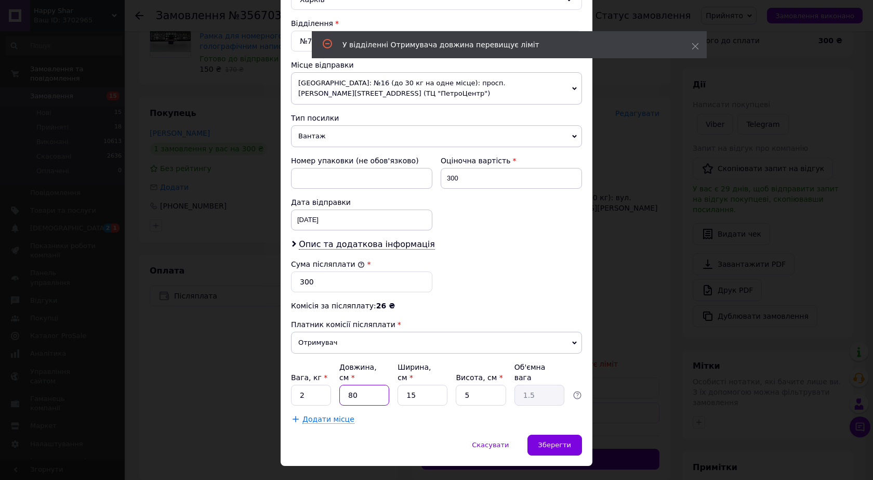
click at [365, 384] on input "80" at bounding box center [364, 394] width 50 height 21
type input "6"
type input "0.11"
type input "60"
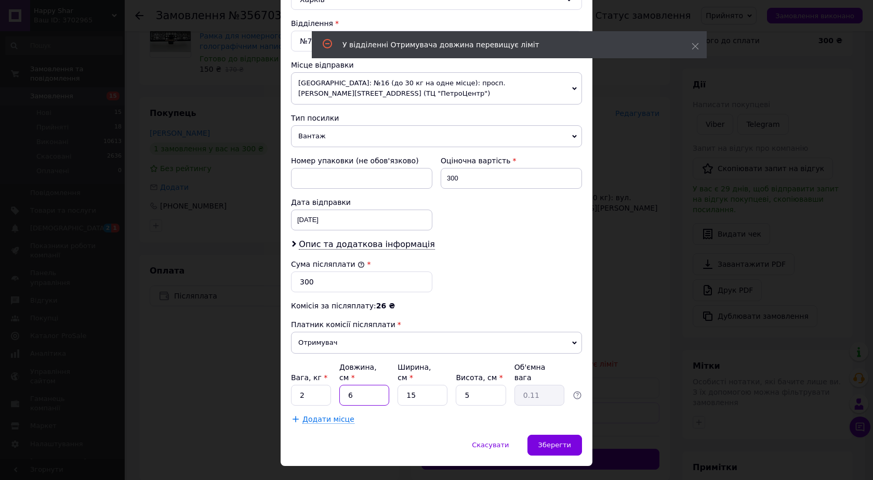
type input "1.13"
type input "60"
click at [582, 436] on div "Скасувати   Зберегти" at bounding box center [437, 449] width 312 height 31
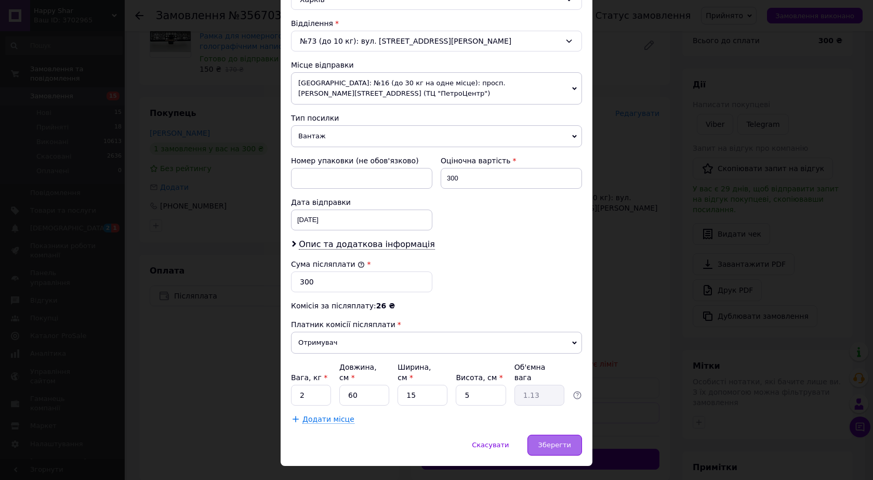
click at [565, 434] on div "Зберегти" at bounding box center [554, 444] width 55 height 21
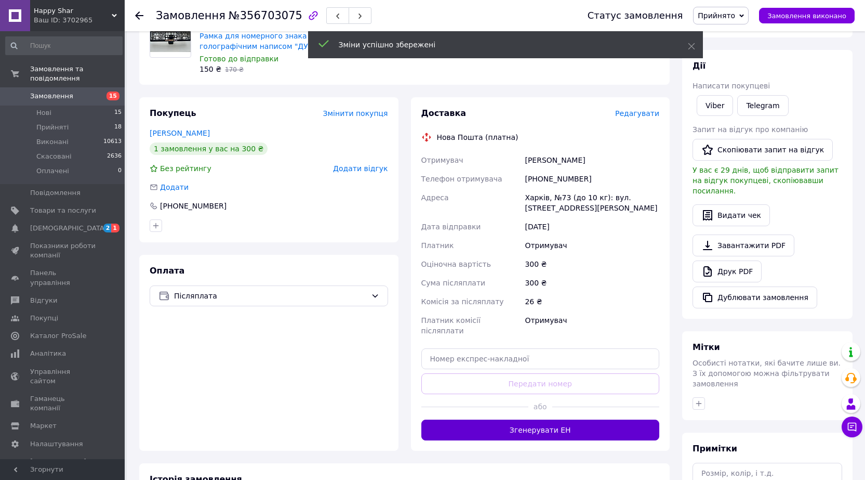
click at [542, 419] on button "Згенерувати ЕН" at bounding box center [540, 429] width 238 height 21
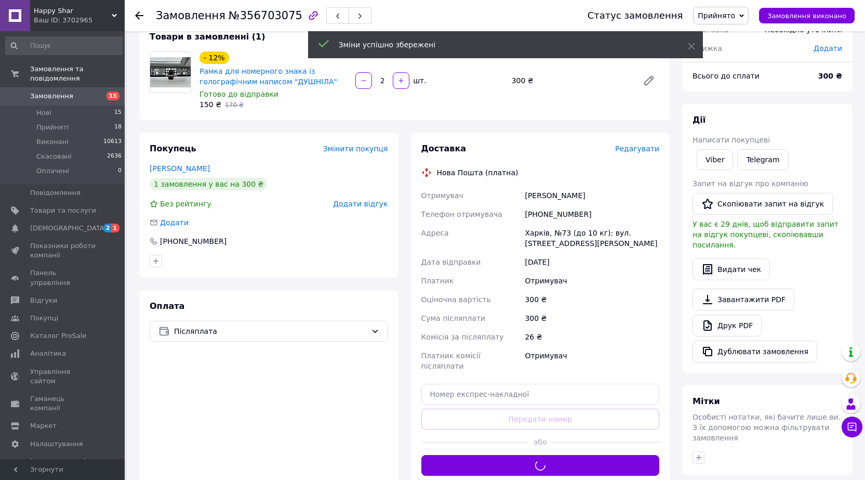
scroll to position [0, 0]
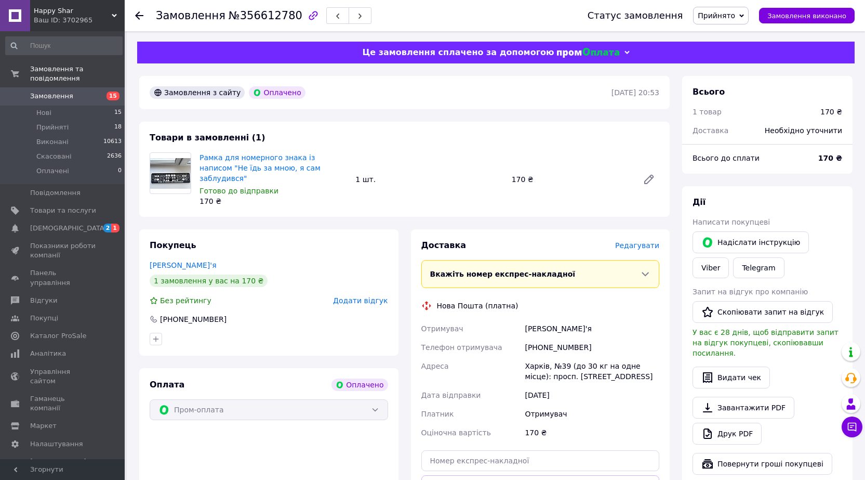
click at [636, 241] on span "Редагувати" at bounding box center [637, 245] width 44 height 8
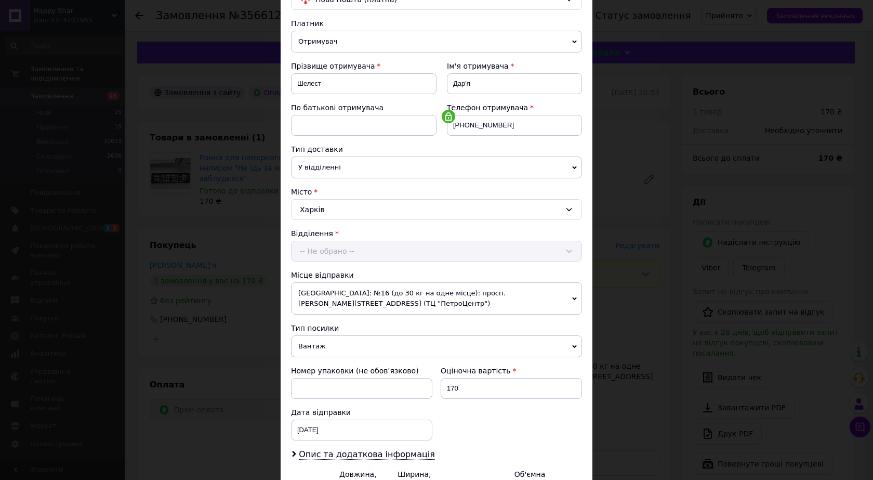
scroll to position [221, 0]
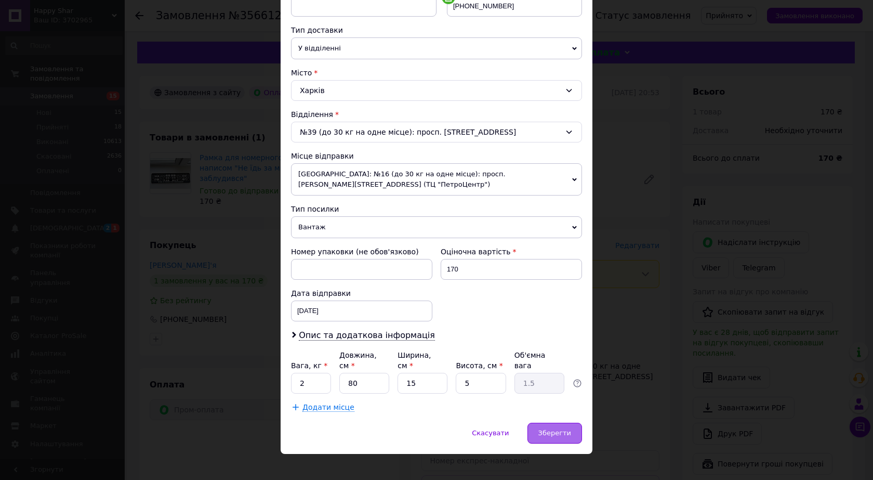
click at [553, 429] on span "Зберегти" at bounding box center [554, 433] width 33 height 8
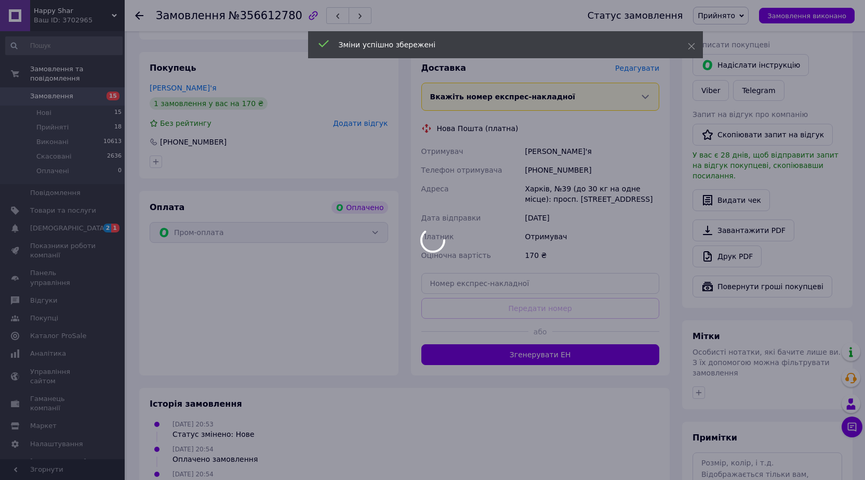
scroll to position [208, 0]
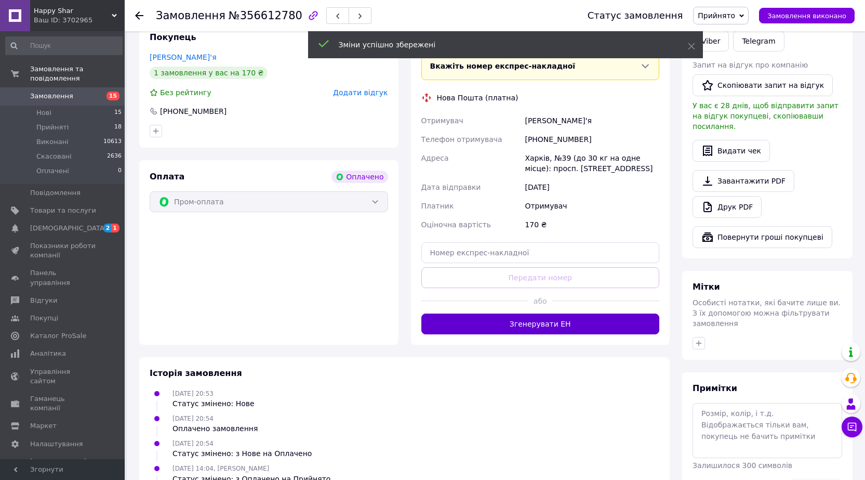
click at [521, 319] on button "Згенерувати ЕН" at bounding box center [540, 323] width 238 height 21
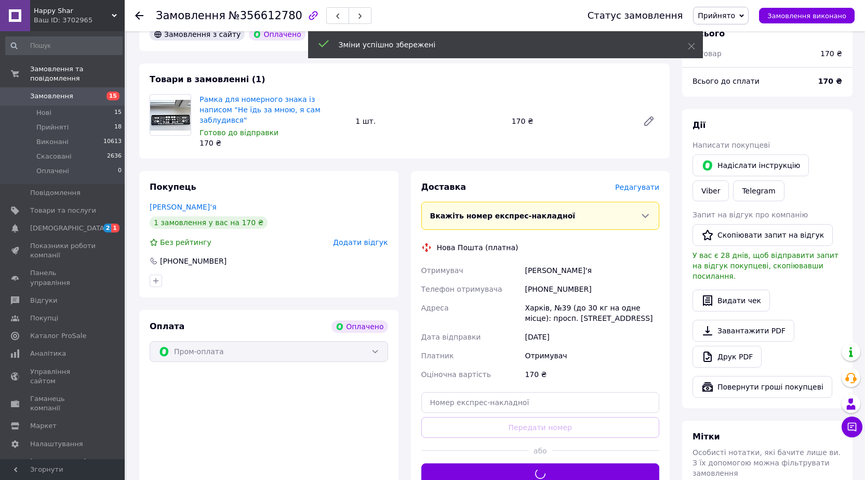
scroll to position [52, 0]
